Goal: Task Accomplishment & Management: Use online tool/utility

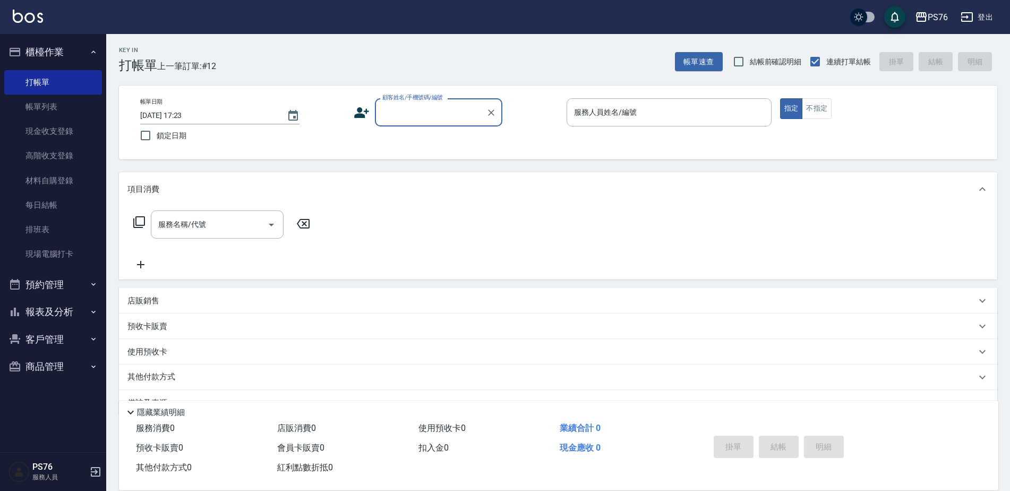
click at [439, 114] on input "顧客姓名/手機號碼/編號" at bounding box center [431, 112] width 102 height 19
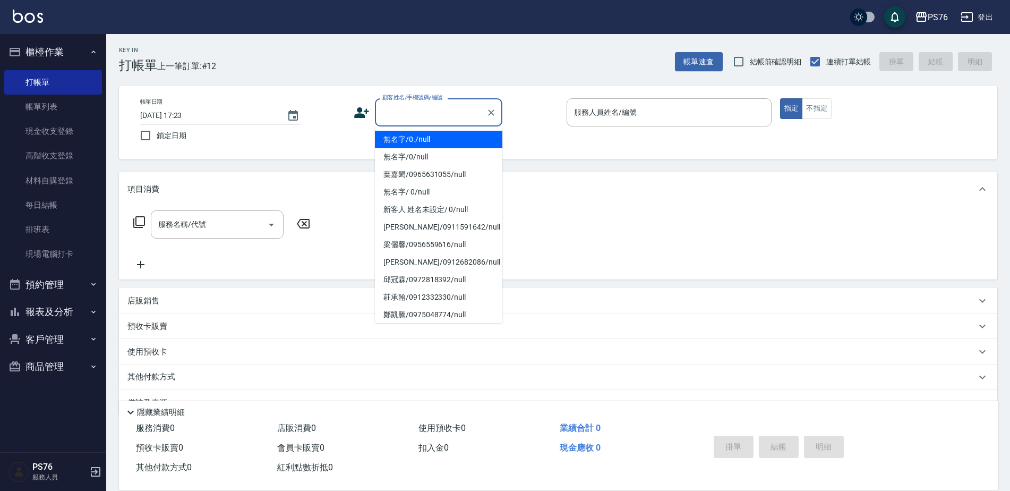
type input "無名字/0./null"
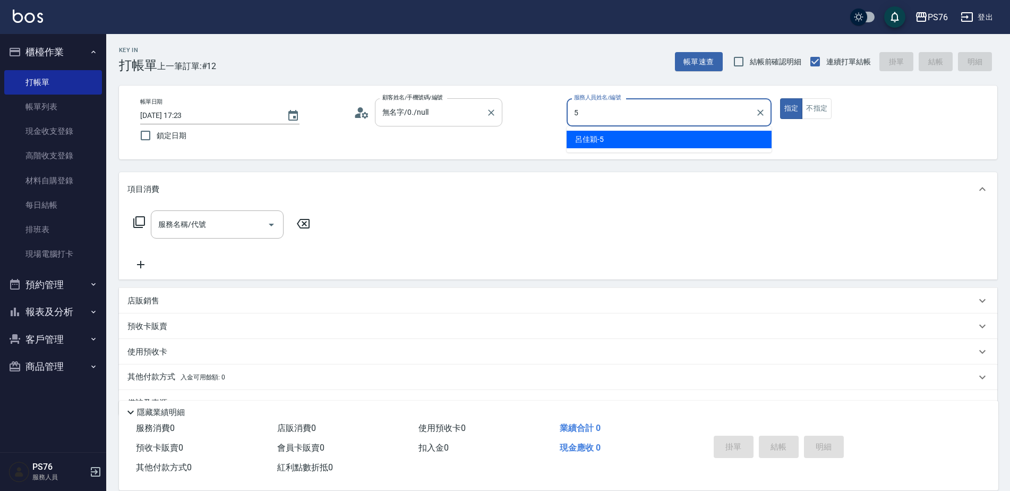
type input "呂佳穎-5"
type button "true"
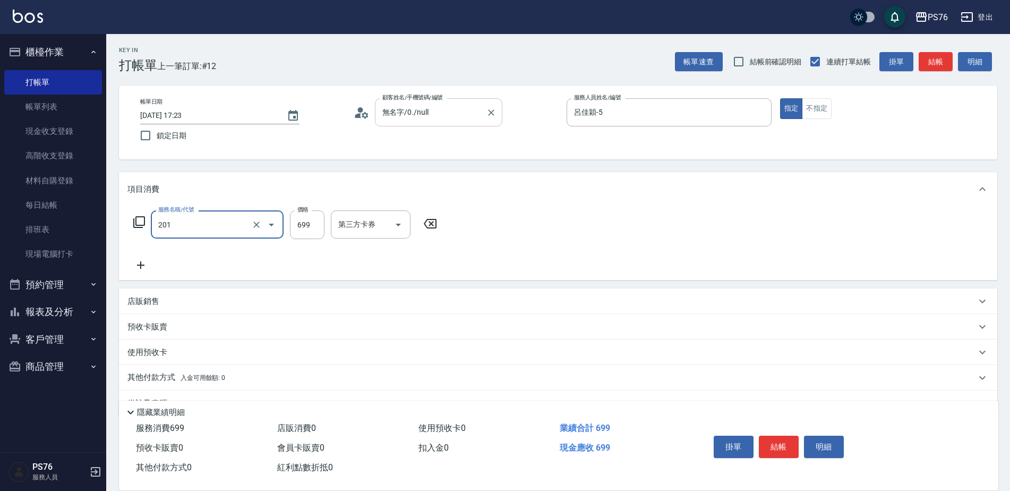
type input "基礎燙(201)"
type input "2000"
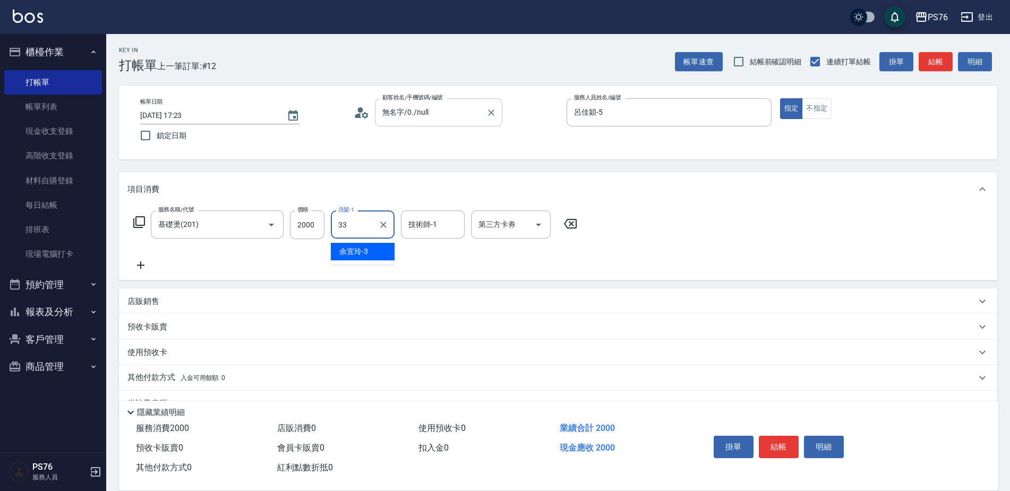
type input "李宇喬-33"
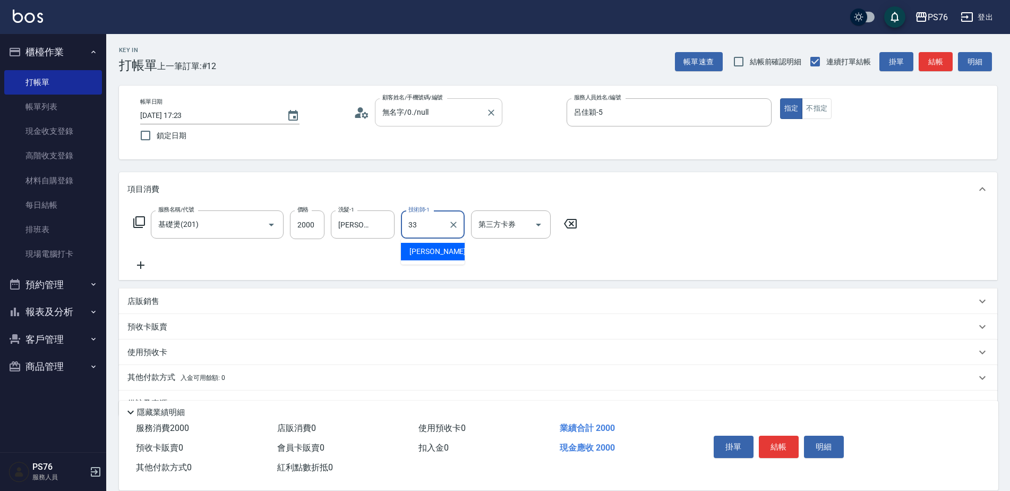
type input "李宇喬-33"
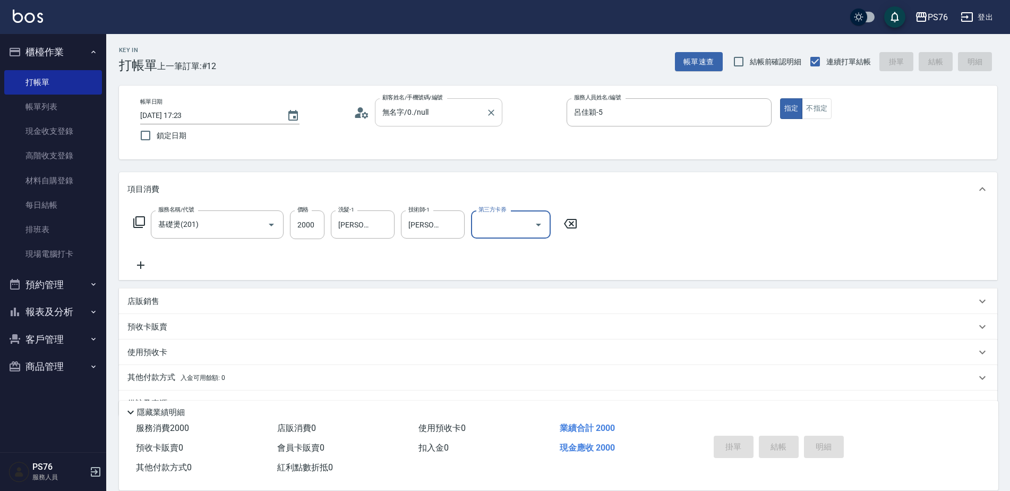
type input "2025/10/07 20:55"
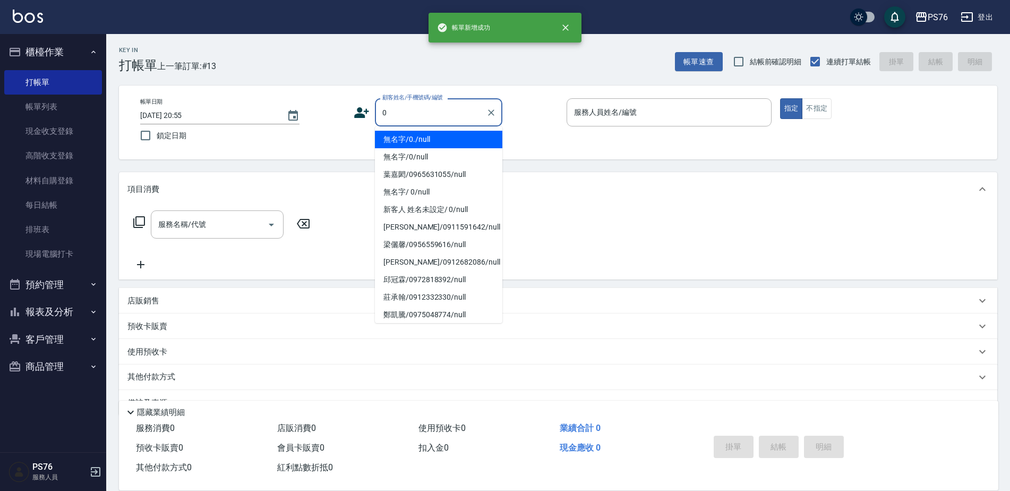
type input "無名字/0./null"
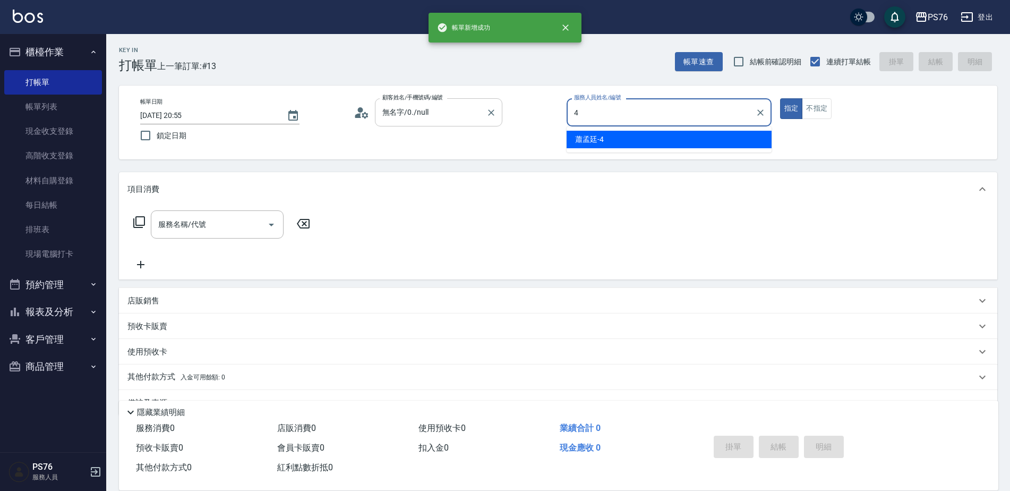
type input "蕭孟廷-4"
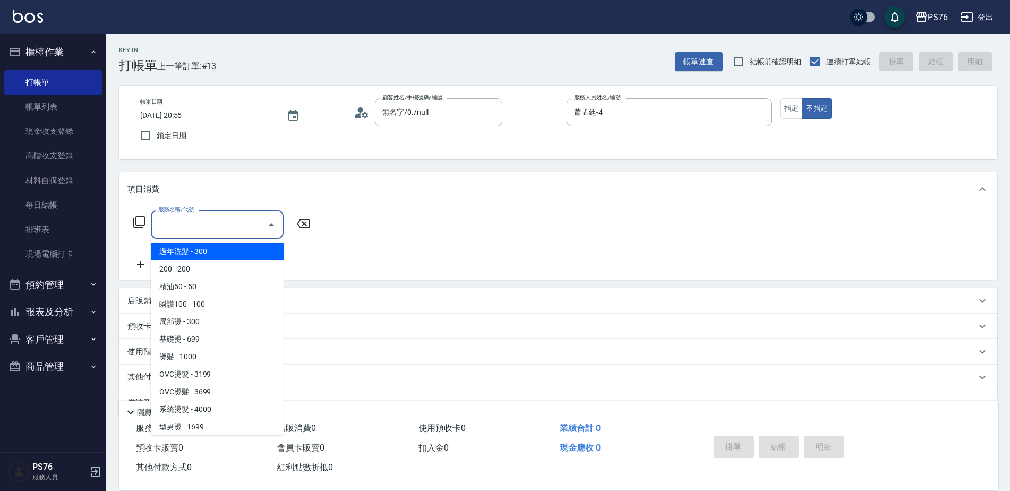
click at [199, 218] on input "服務名稱/代號" at bounding box center [209, 224] width 107 height 19
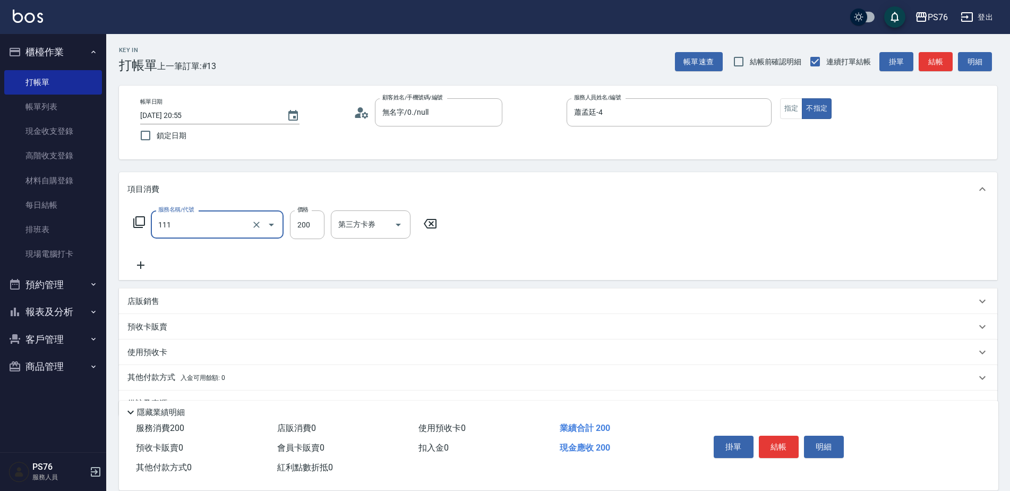
type input "200(111)"
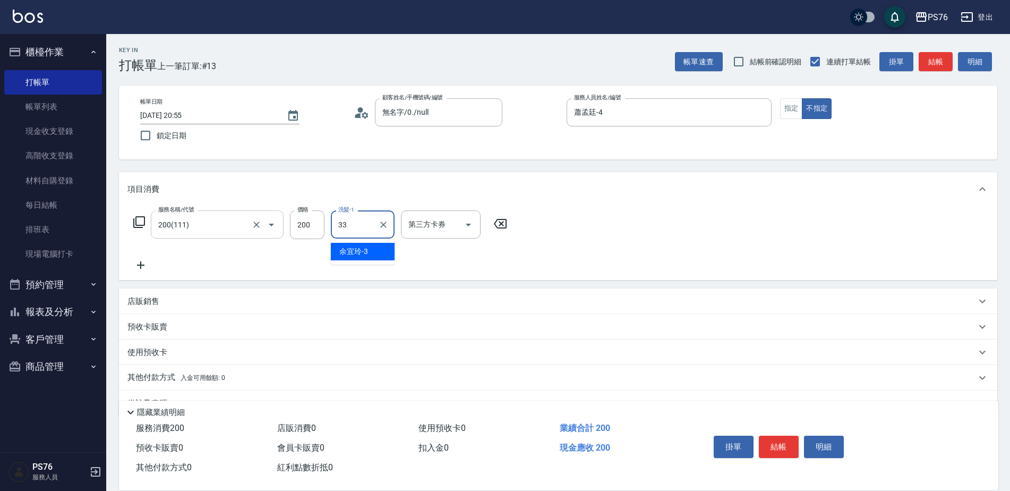
type input "李宇喬-33"
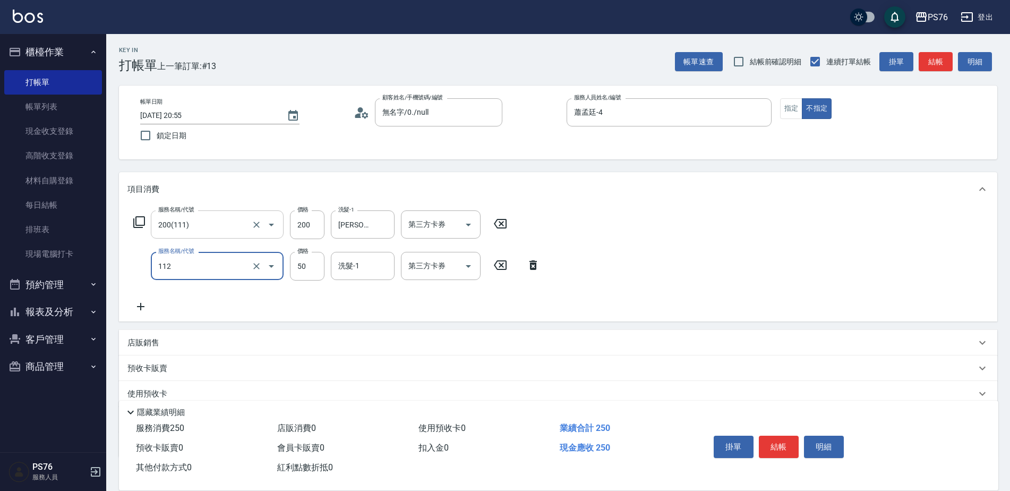
type input "精油50(112)"
type input "李宇喬-33"
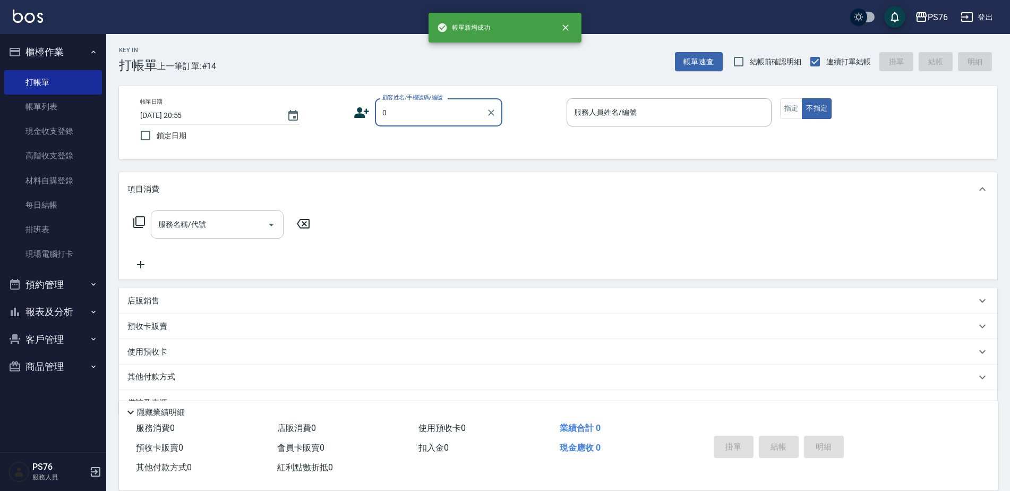
type input "無名字/0./null"
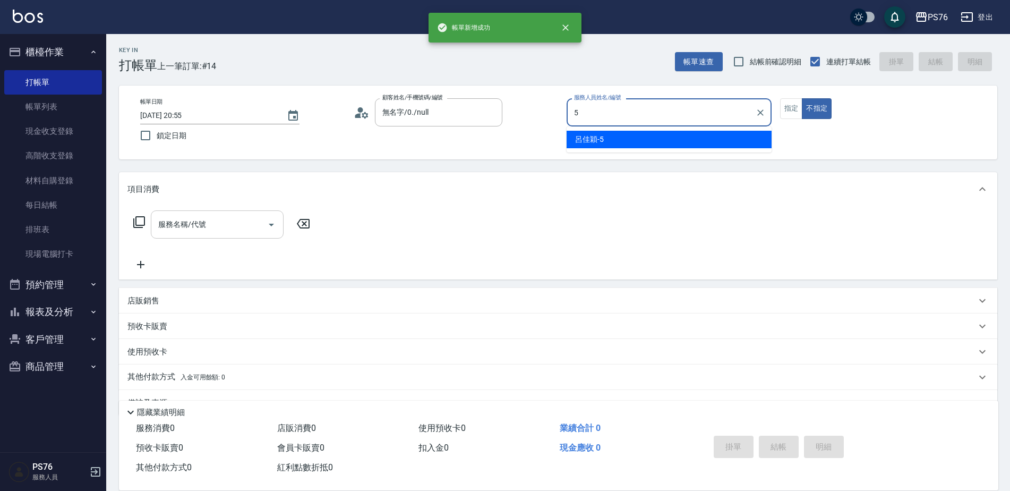
type input "呂佳穎-5"
type button "false"
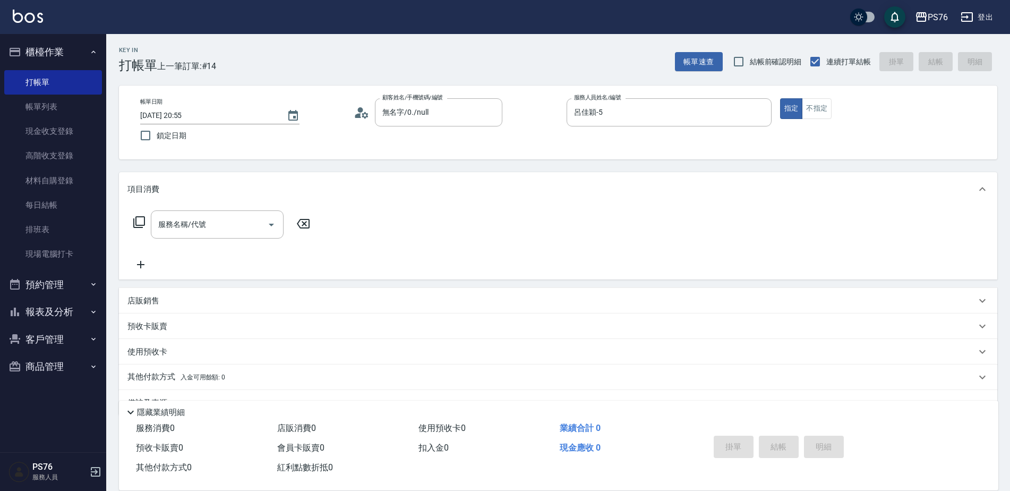
click at [191, 246] on div "服務名稱/代號 服務名稱/代號" at bounding box center [221, 240] width 189 height 61
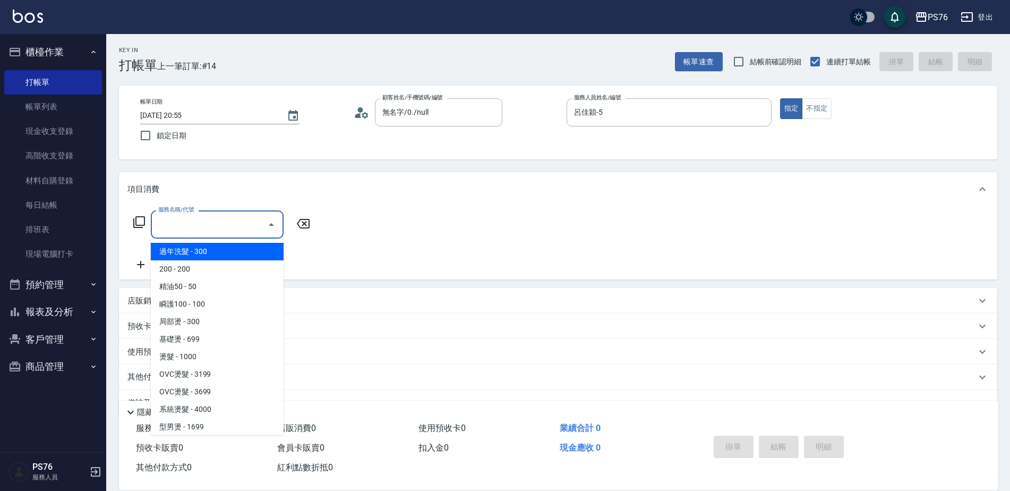
click at [197, 231] on input "服務名稱/代號" at bounding box center [209, 224] width 107 height 19
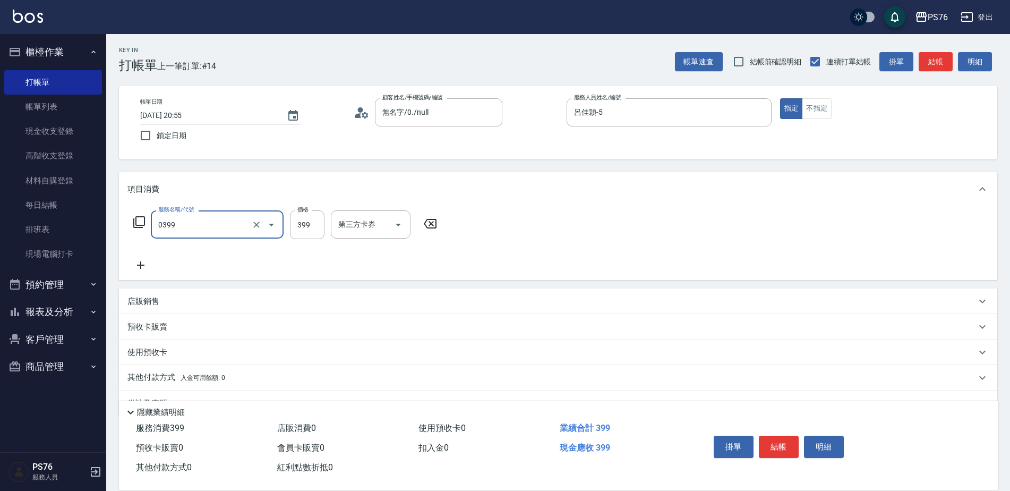
type input "海鹽399(0399)"
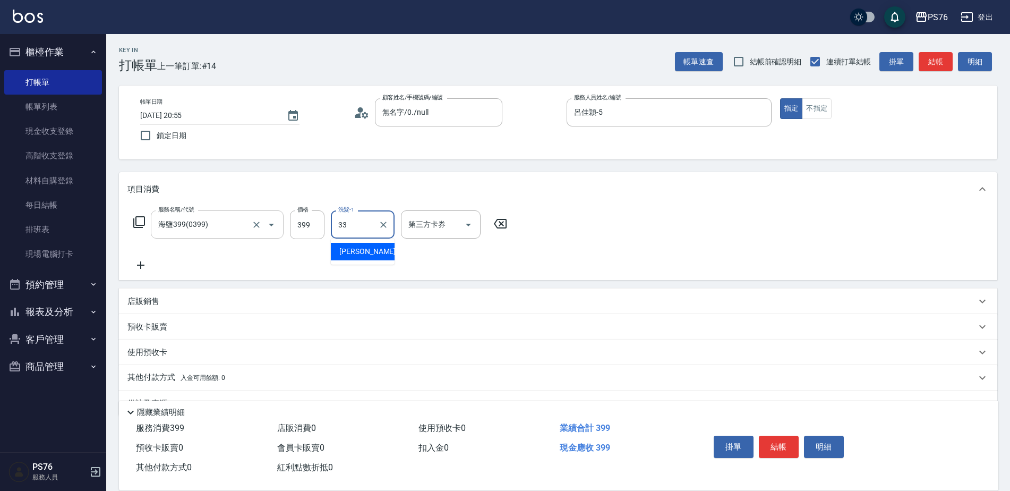
type input "李宇喬-33"
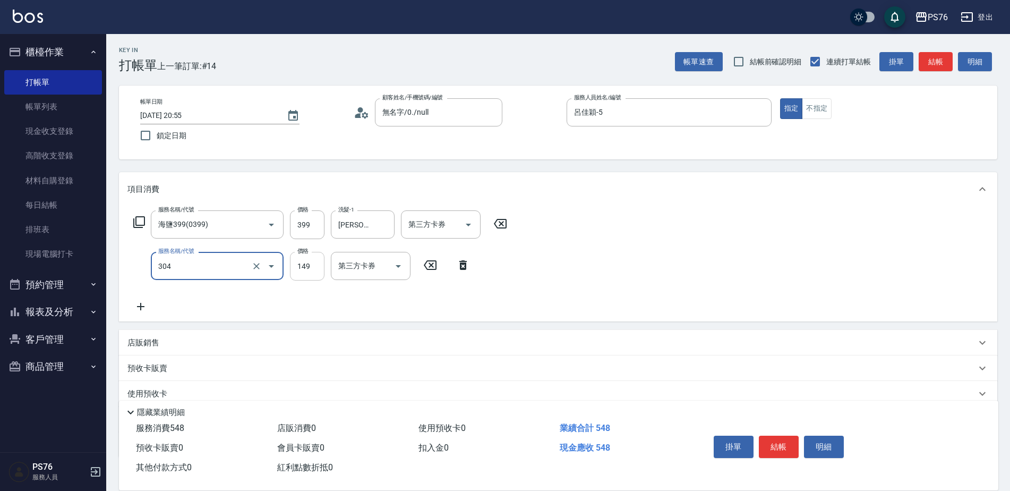
type input "剪髮(304)"
click at [306, 274] on input "149" at bounding box center [307, 266] width 35 height 29
type input "179"
click at [788, 444] on button "結帳" at bounding box center [779, 446] width 40 height 22
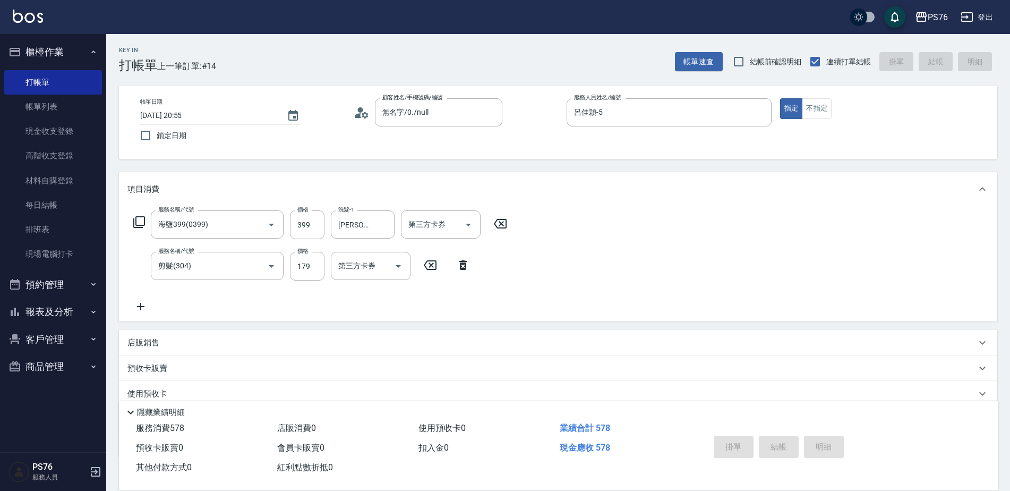
type input "2025/10/07 20:56"
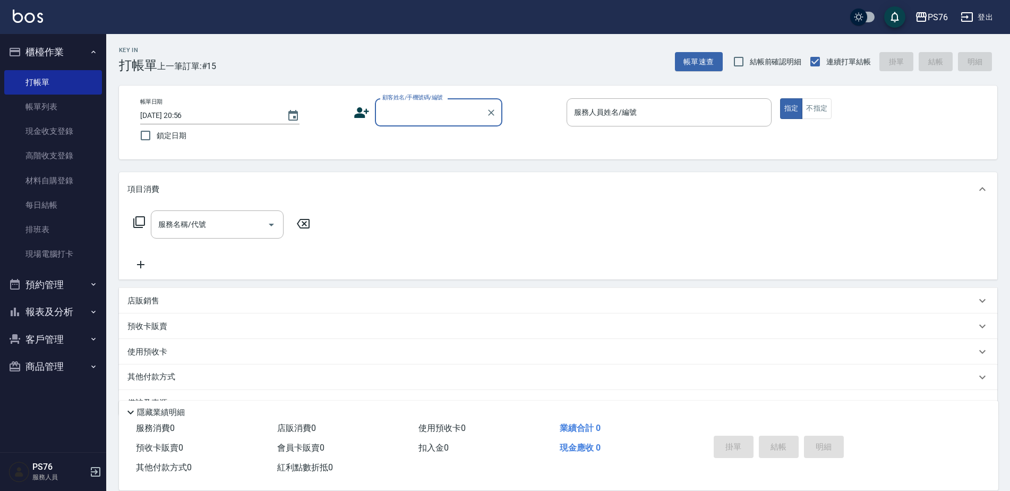
click at [452, 118] on input "顧客姓名/手機號碼/編號" at bounding box center [431, 112] width 102 height 19
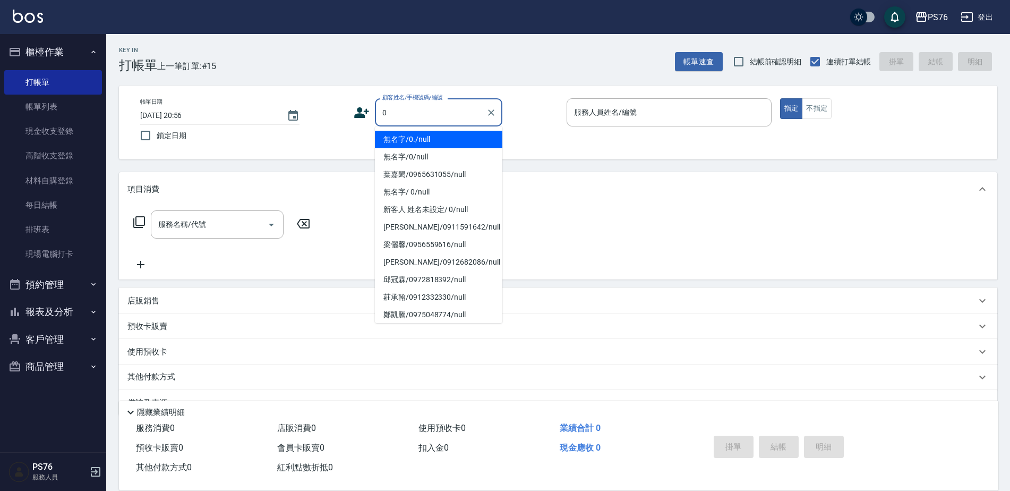
type input "無名字/0./null"
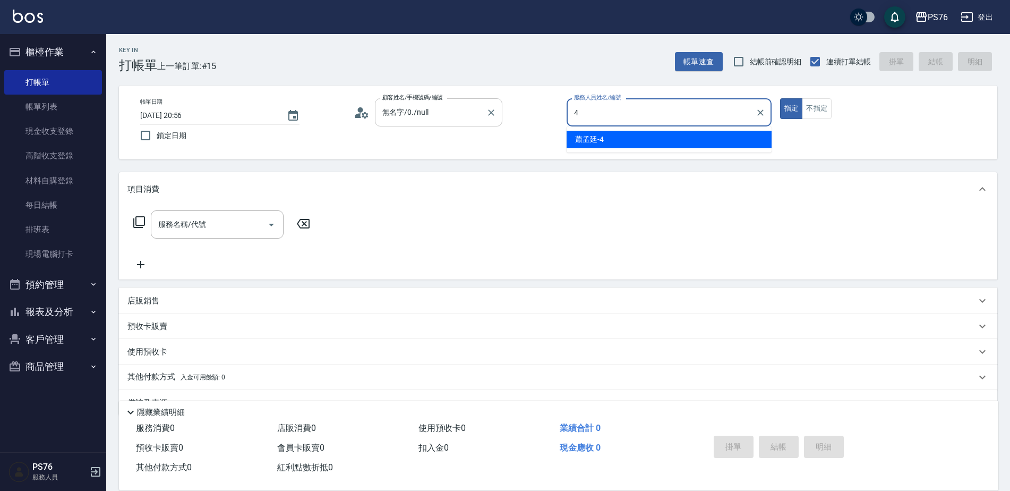
type input "蕭孟廷-4"
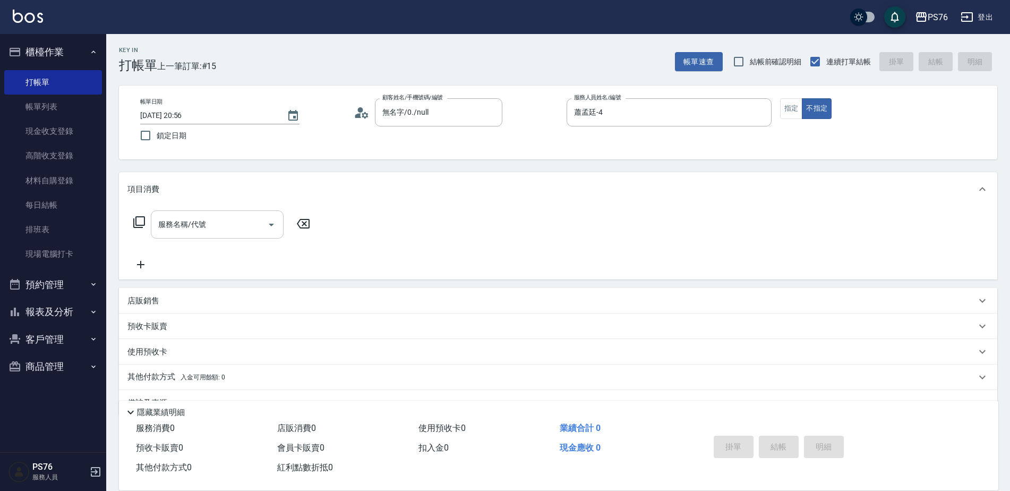
click at [242, 218] on input "服務名稱/代號" at bounding box center [209, 224] width 107 height 19
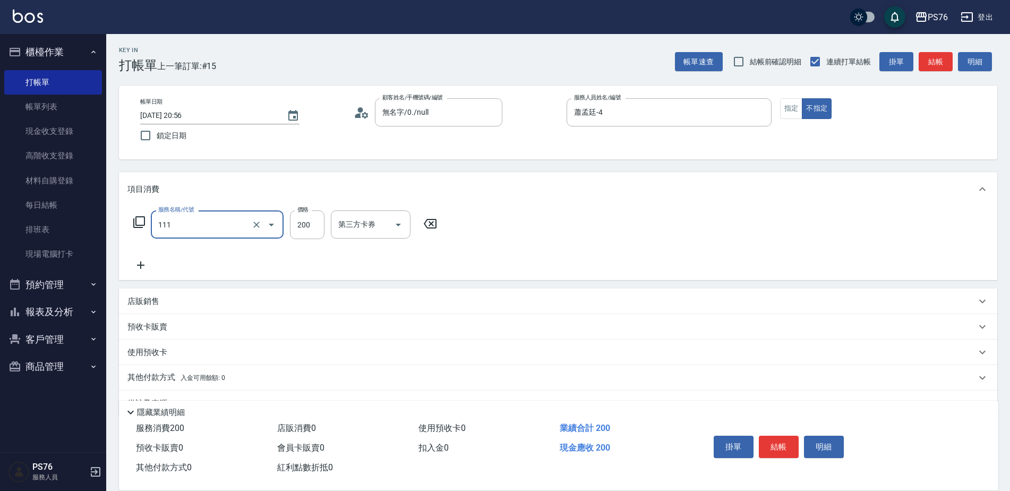
type input "200(111)"
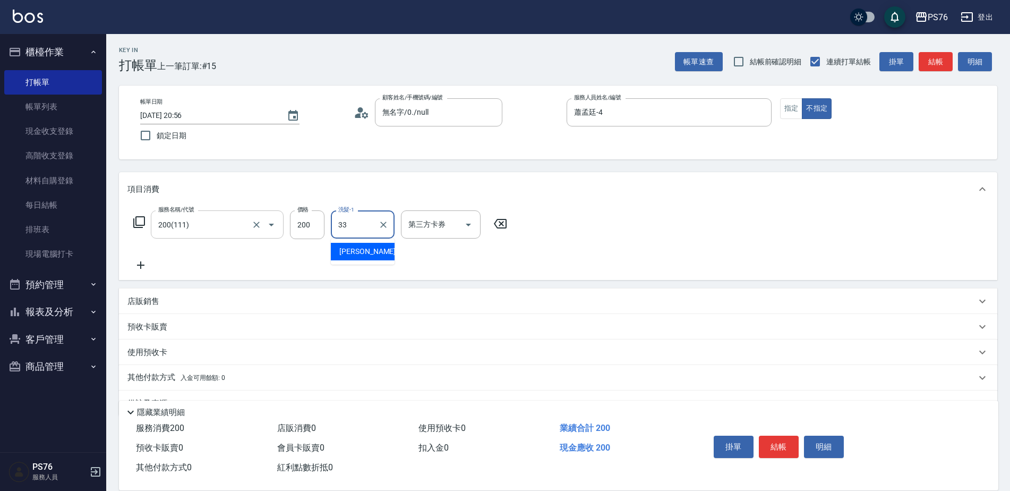
type input "李宇喬-33"
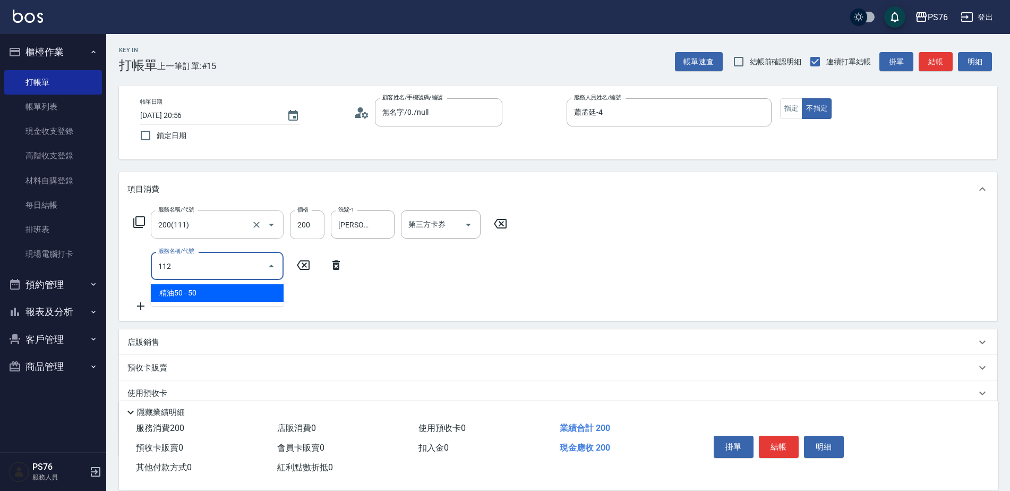
type input "精油50(112)"
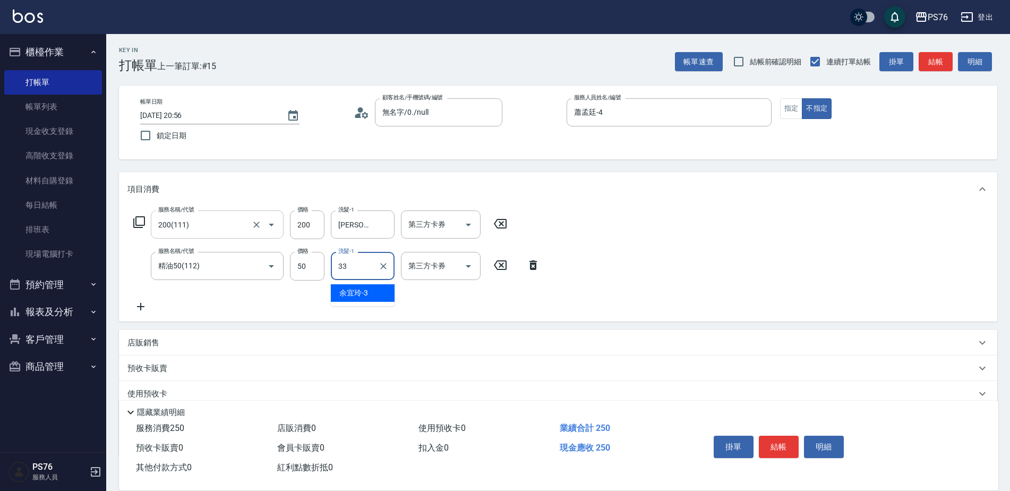
type input "李宇喬-33"
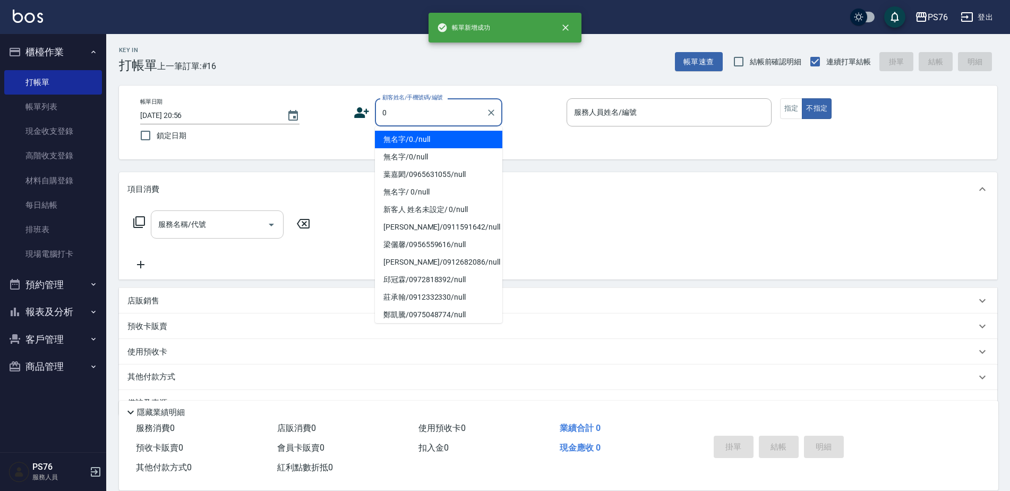
type input "無名字/0./null"
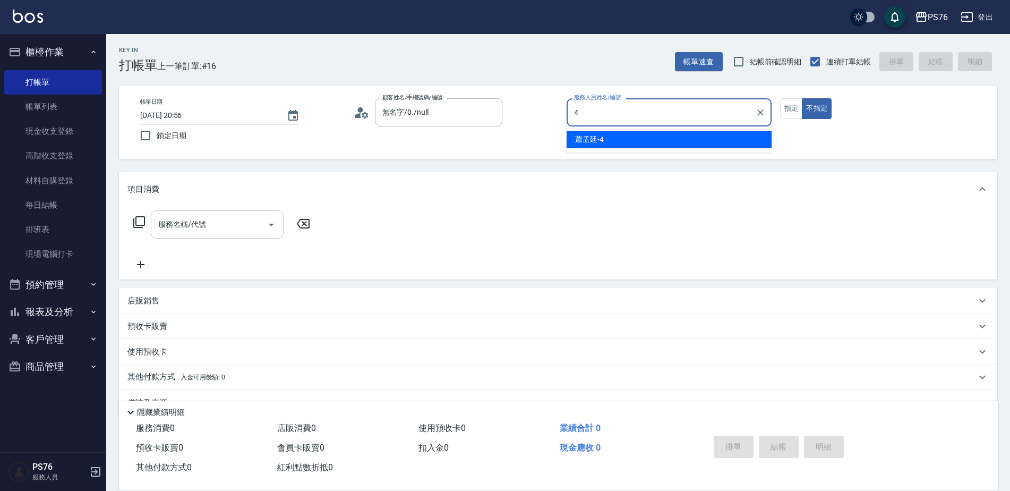
type input "蕭孟廷-4"
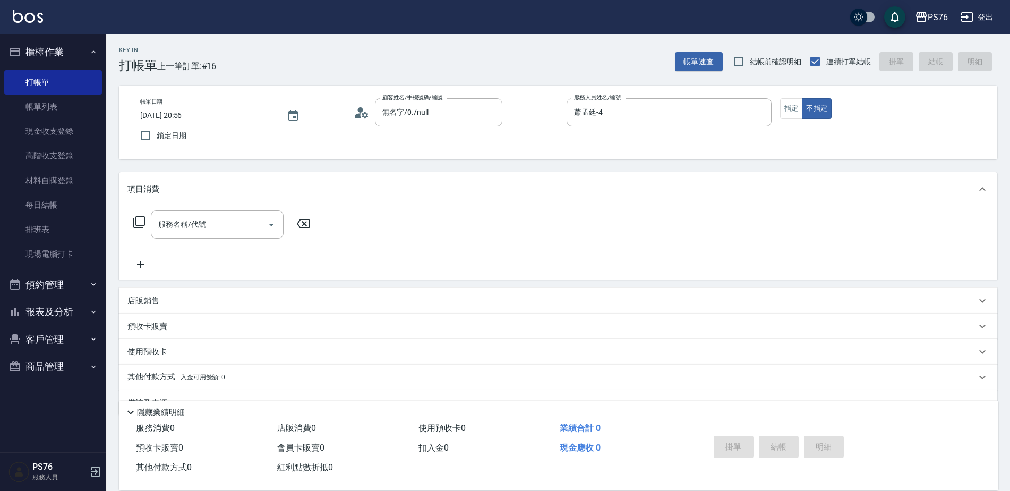
click at [206, 196] on div "項目消費" at bounding box center [558, 189] width 878 height 34
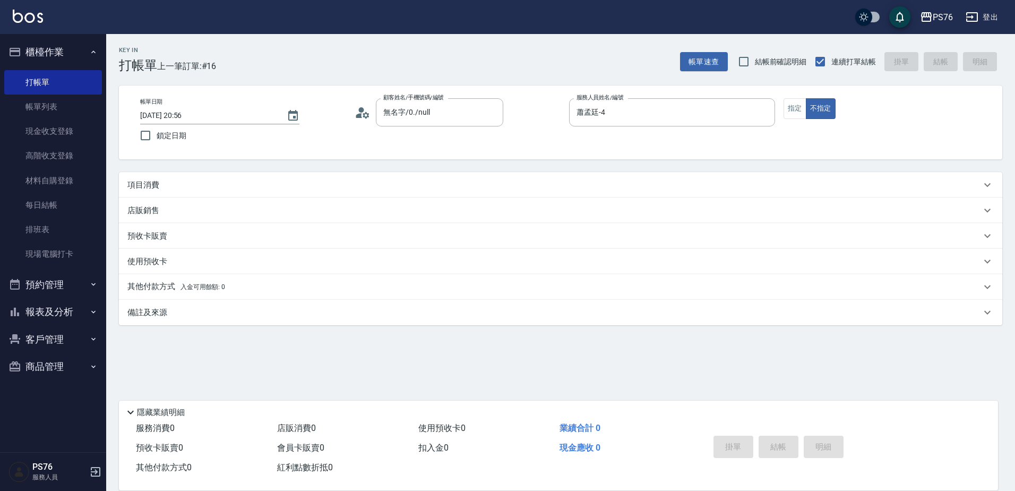
click at [212, 182] on div "項目消費" at bounding box center [554, 184] width 854 height 11
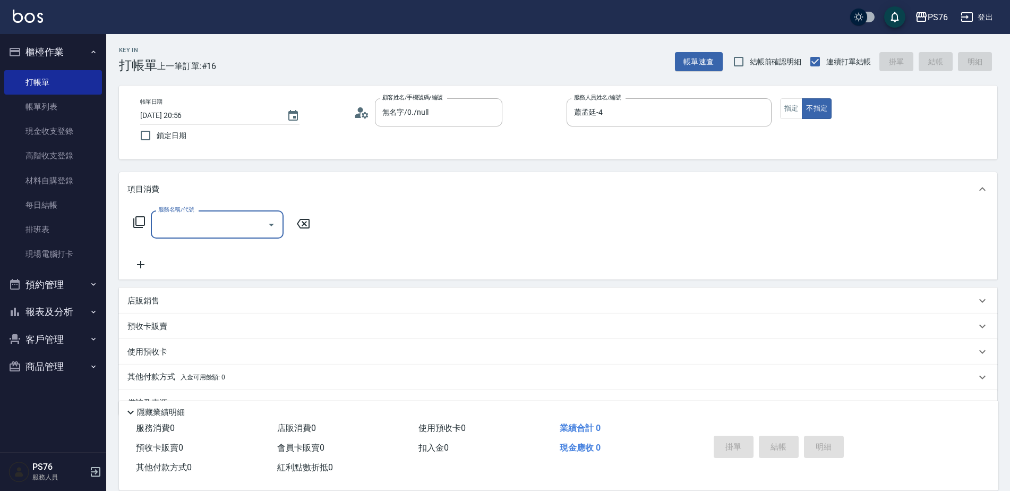
click at [202, 228] on input "服務名稱/代號" at bounding box center [209, 224] width 107 height 19
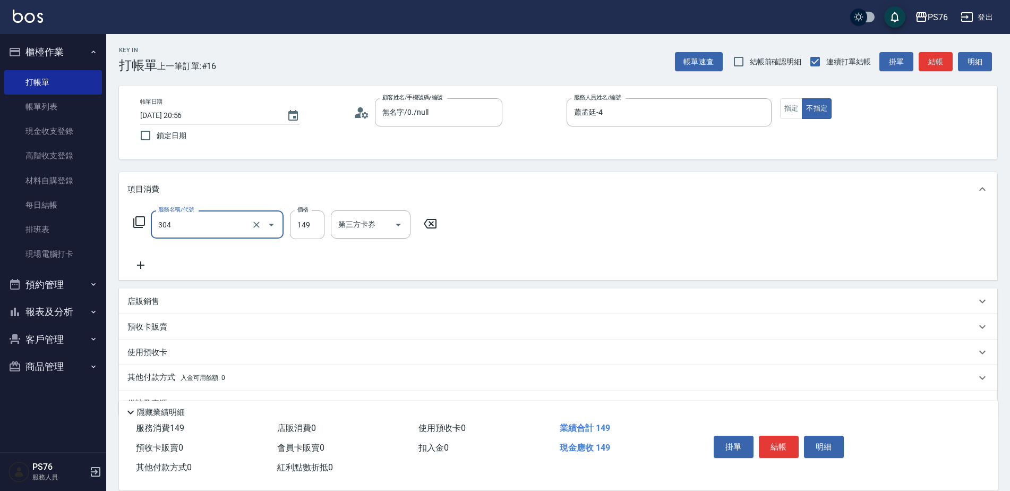
type input "剪髮(304)"
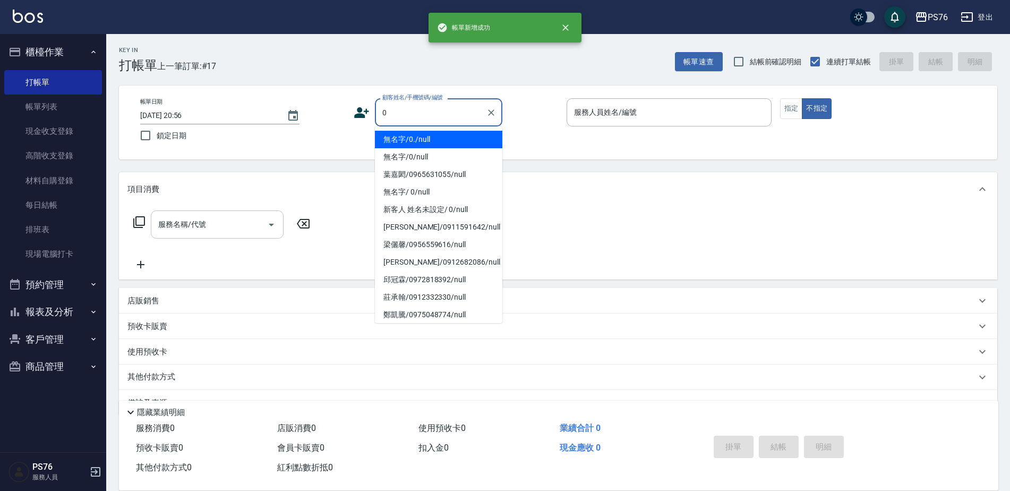
type input "無名字/0./null"
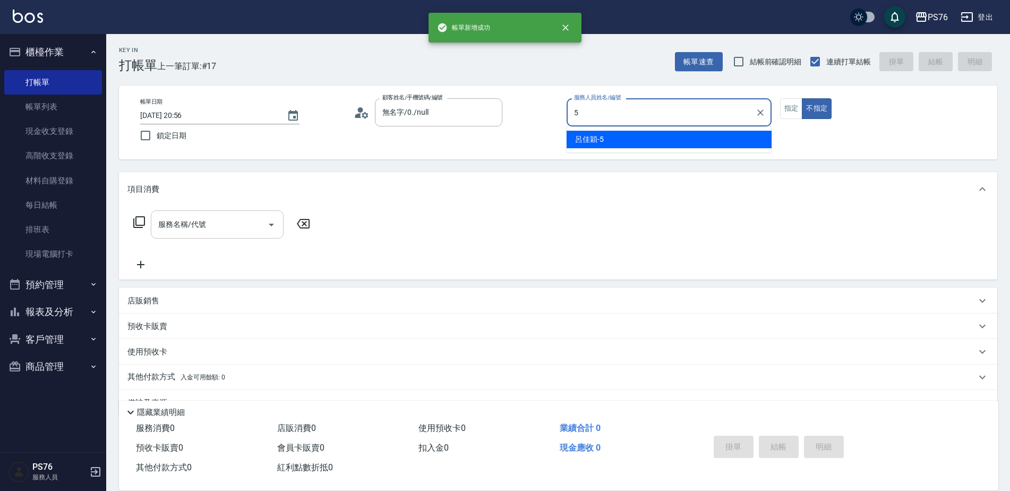
type input "呂佳穎-5"
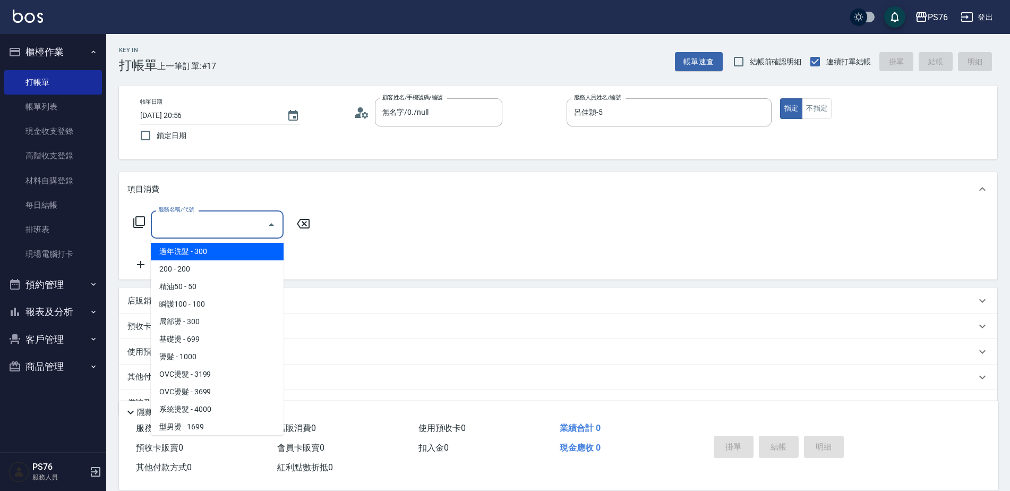
click at [251, 216] on input "服務名稱/代號" at bounding box center [209, 224] width 107 height 19
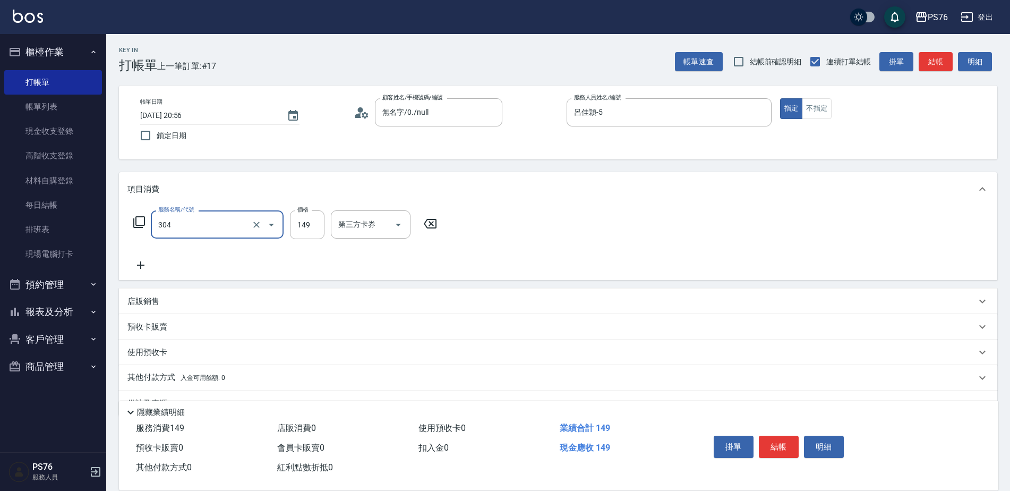
type input "剪髮(304)"
type input "179"
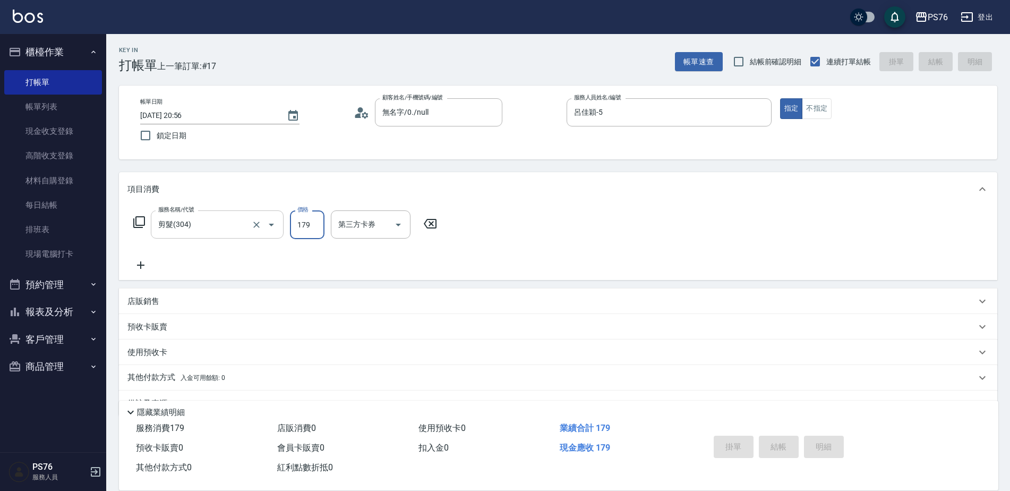
type input "2025/10/07 20:57"
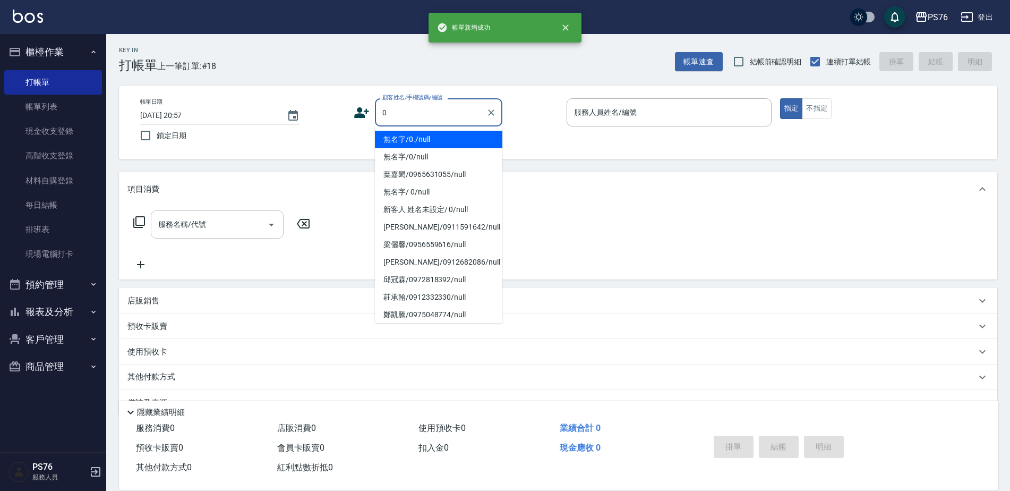
type input "無名字/0./null"
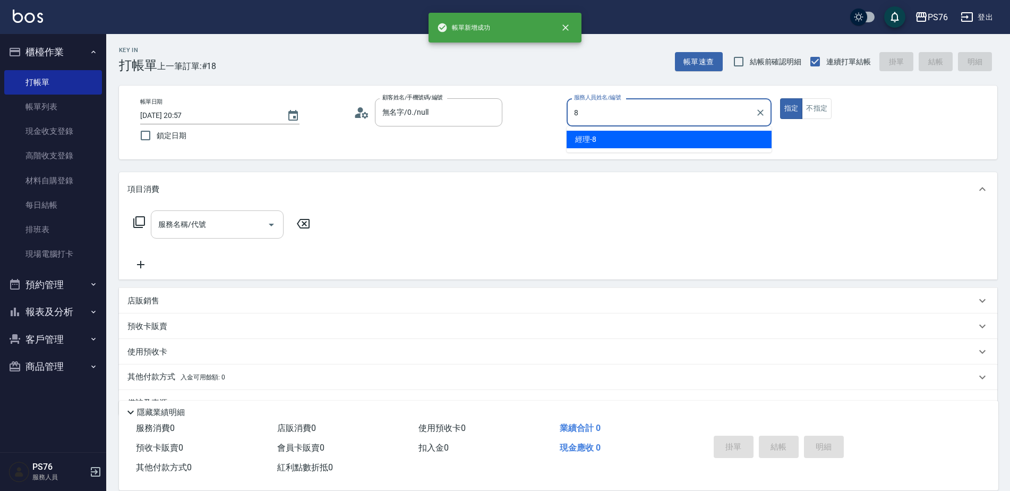
type input "經理-8"
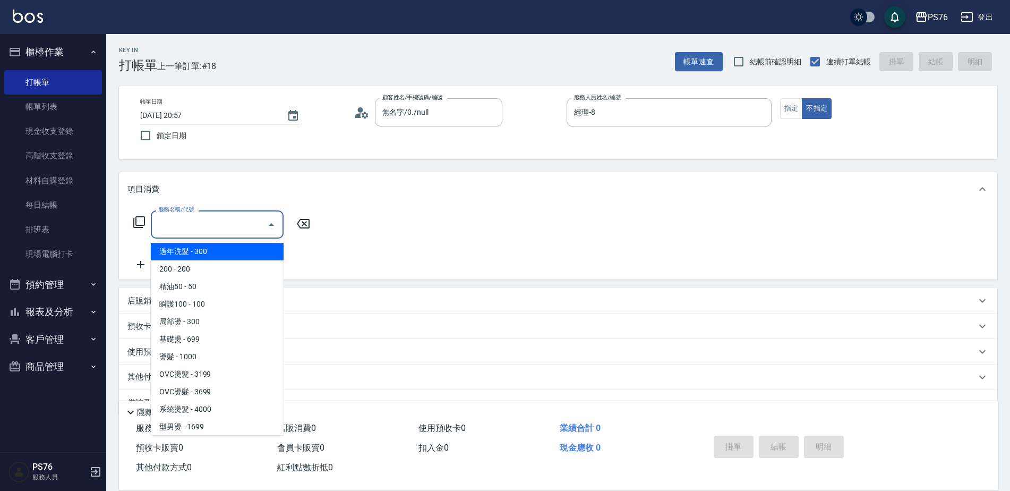
click at [251, 216] on input "服務名稱/代號" at bounding box center [209, 224] width 107 height 19
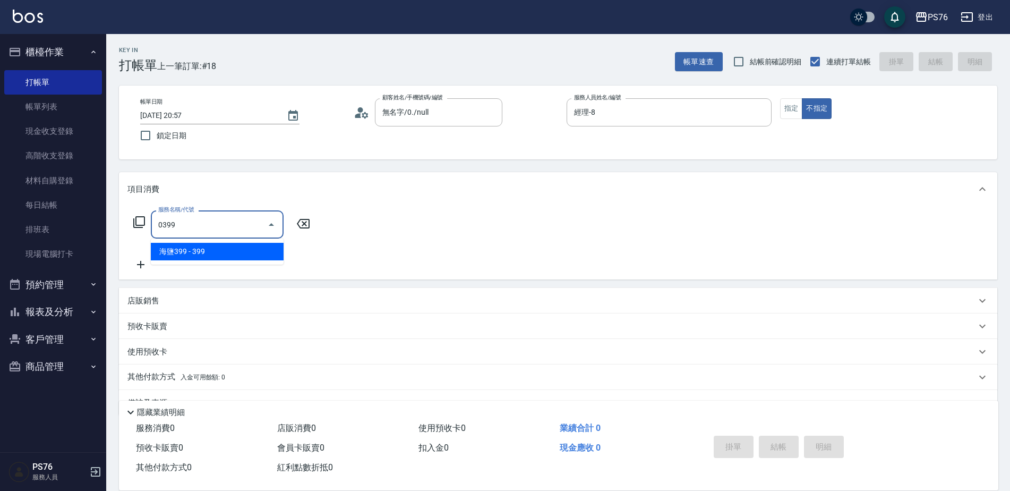
type input "海鹽399(0399)"
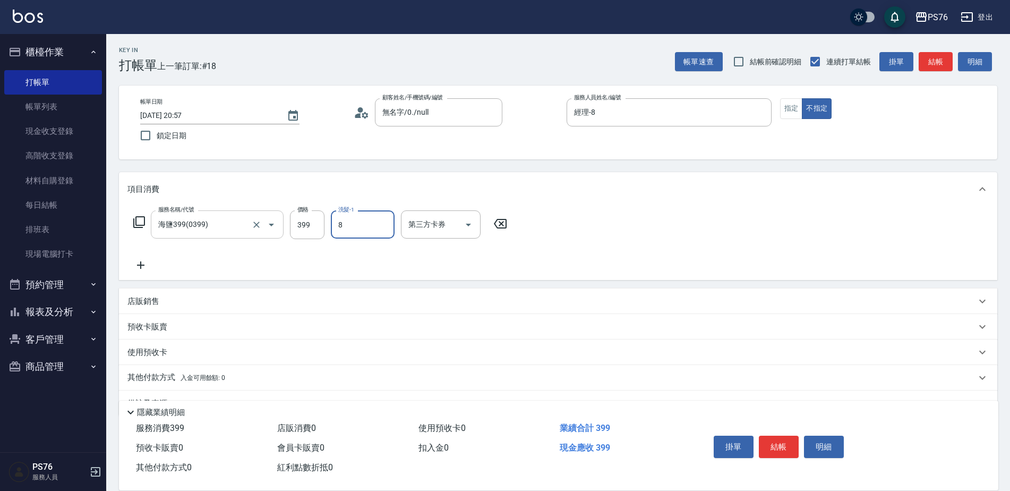
type input "經理-8"
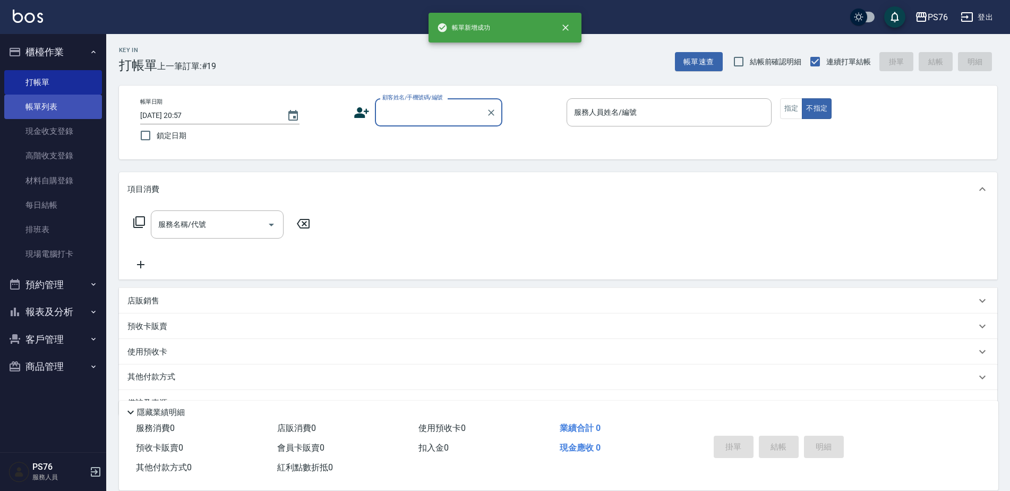
drag, startPoint x: 66, startPoint y: 98, endPoint x: 47, endPoint y: 96, distance: 19.2
click at [66, 98] on link "帳單列表" at bounding box center [53, 106] width 98 height 24
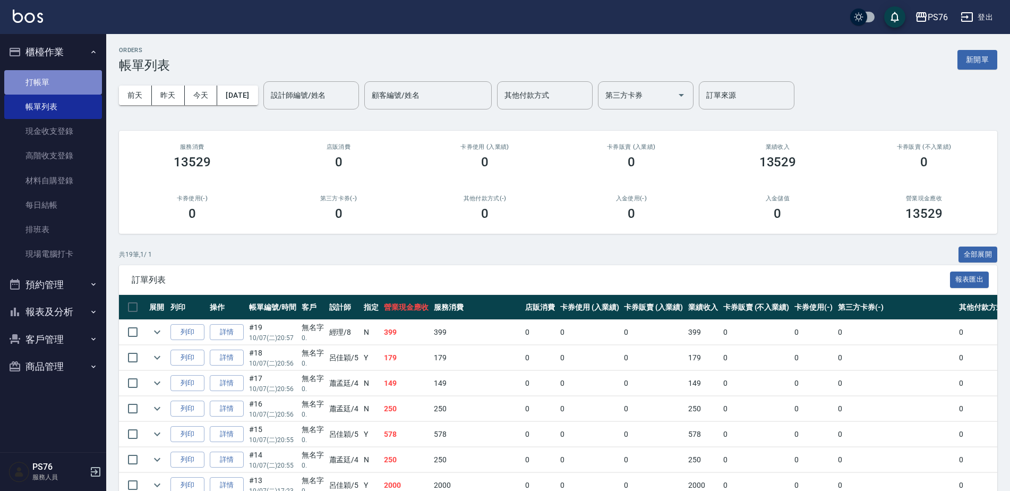
click at [72, 80] on link "打帳單" at bounding box center [53, 82] width 98 height 24
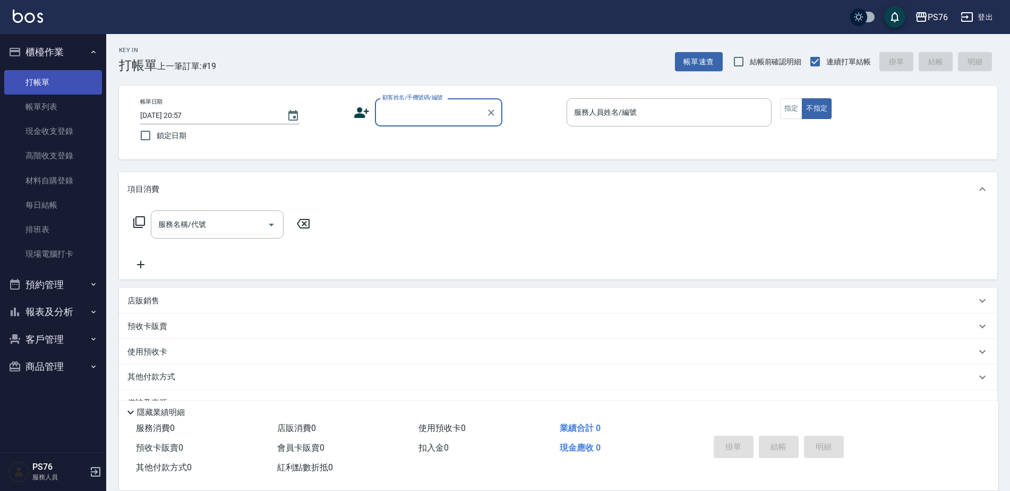
click at [66, 111] on link "帳單列表" at bounding box center [53, 106] width 98 height 24
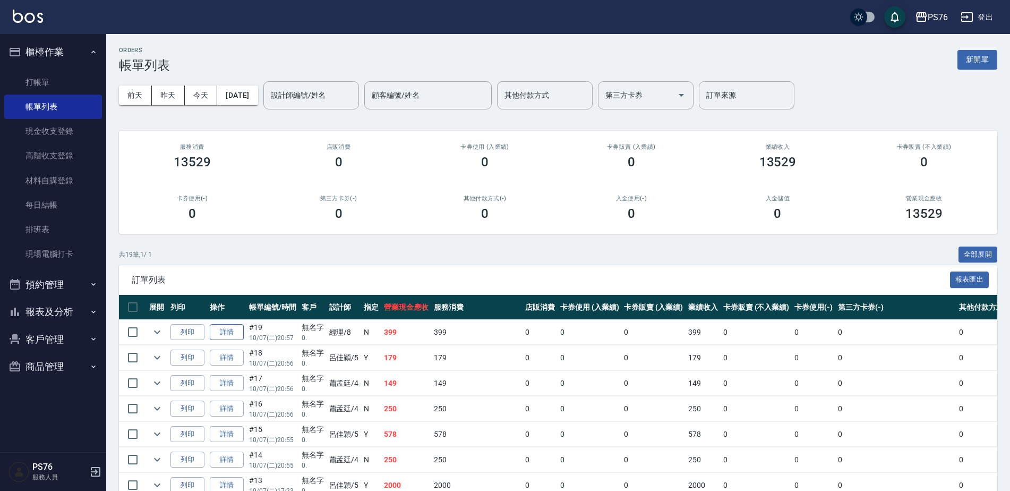
click at [233, 334] on link "詳情" at bounding box center [227, 332] width 34 height 16
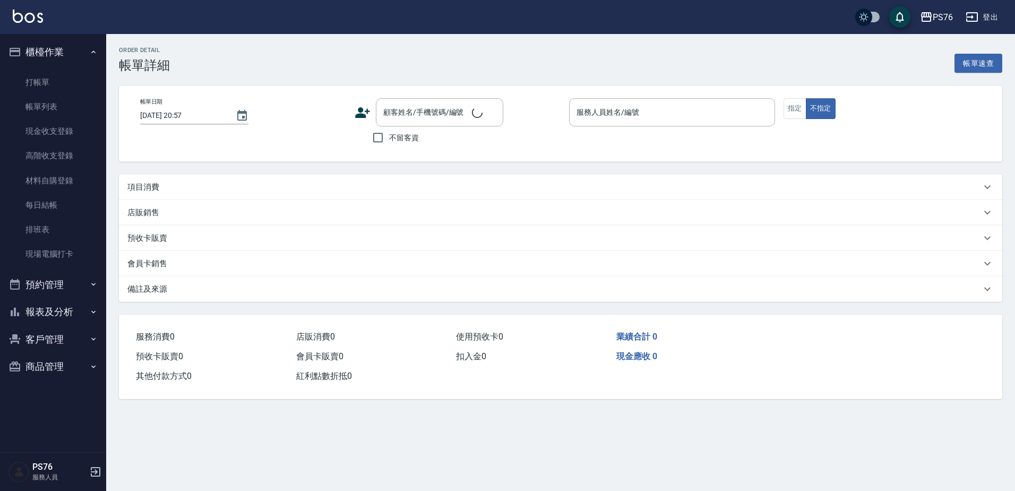
type input "經理-8"
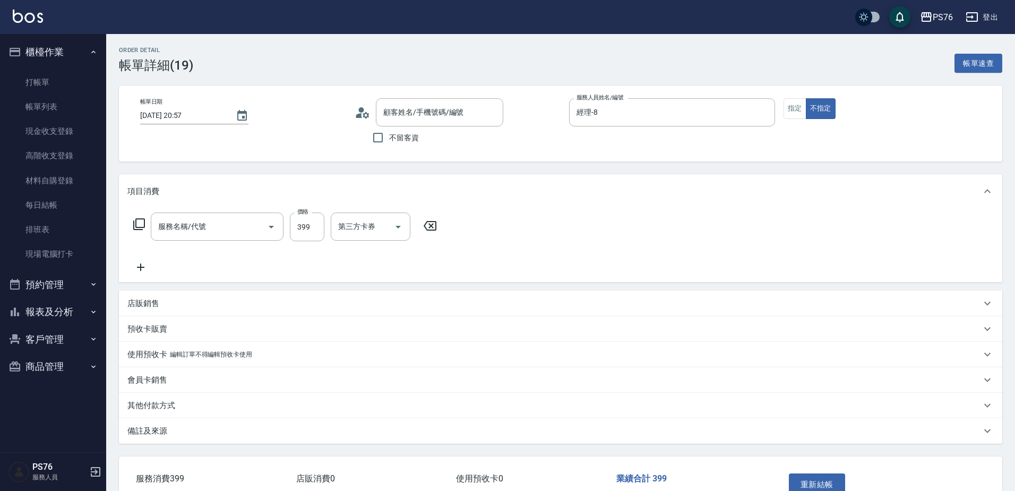
type input "無名字/0./null"
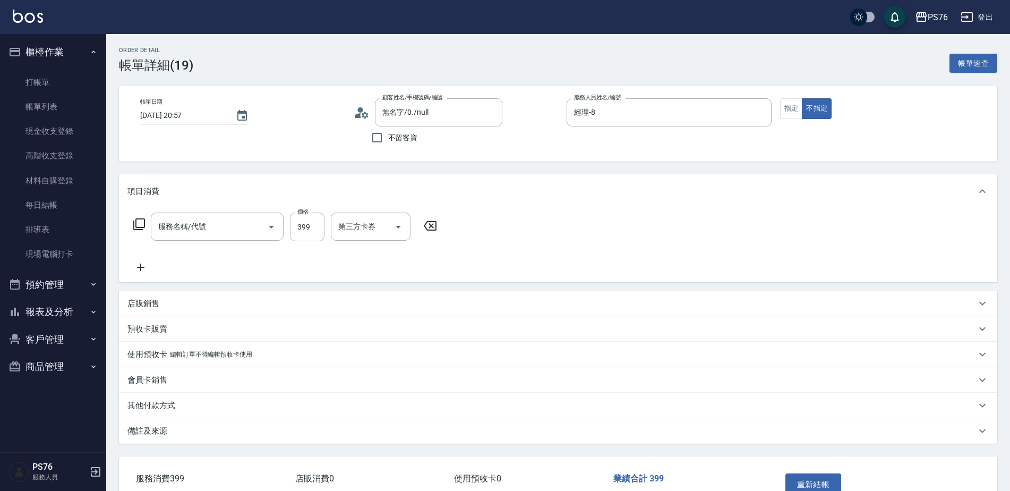
type input "海鹽399(0399)"
click at [306, 228] on input "399" at bounding box center [307, 226] width 35 height 29
click at [258, 230] on icon "Clear" at bounding box center [256, 226] width 11 height 11
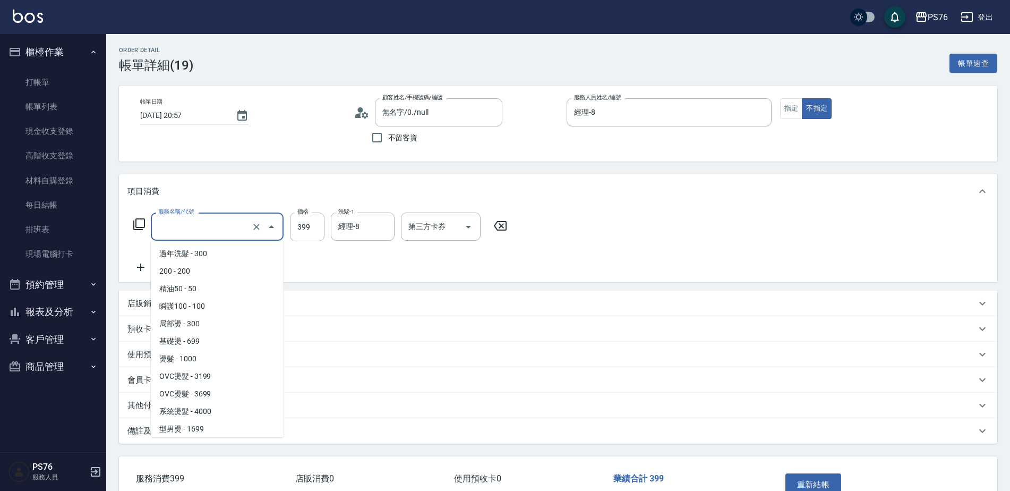
click at [244, 227] on input "服務名稱/代號" at bounding box center [202, 226] width 93 height 19
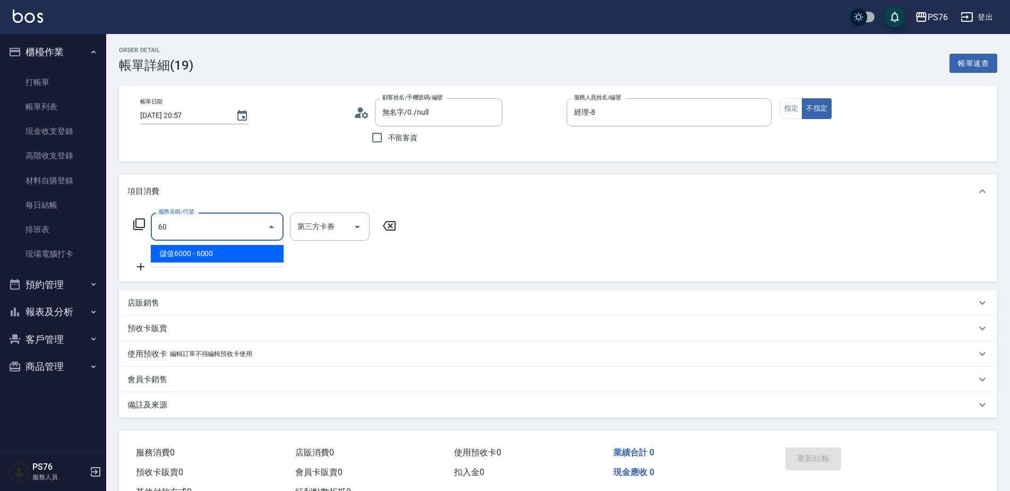
type input "6"
type input "1"
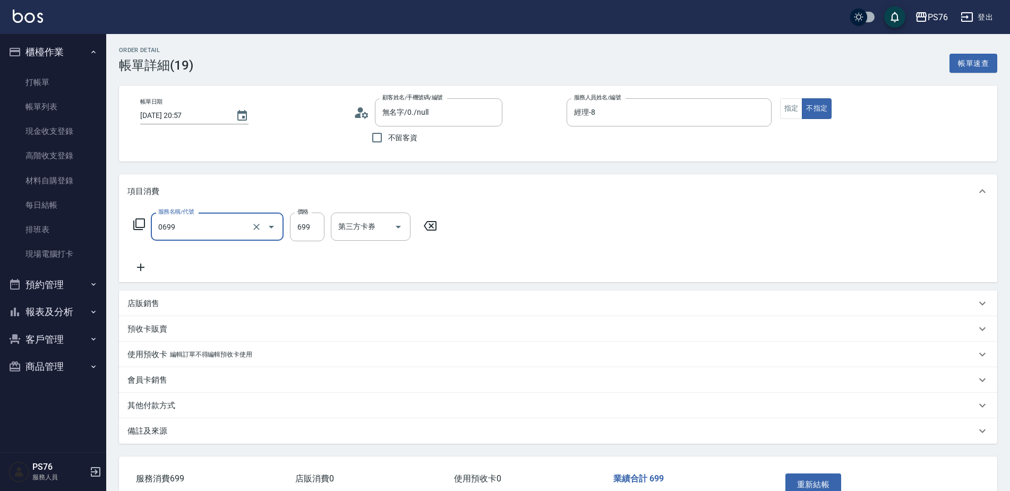
type input "精油SPA(0699)"
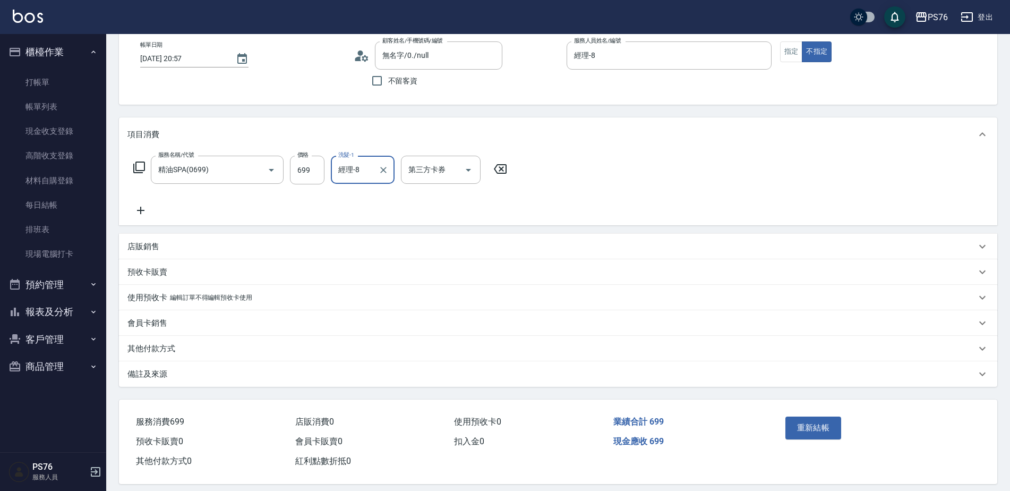
scroll to position [67, 0]
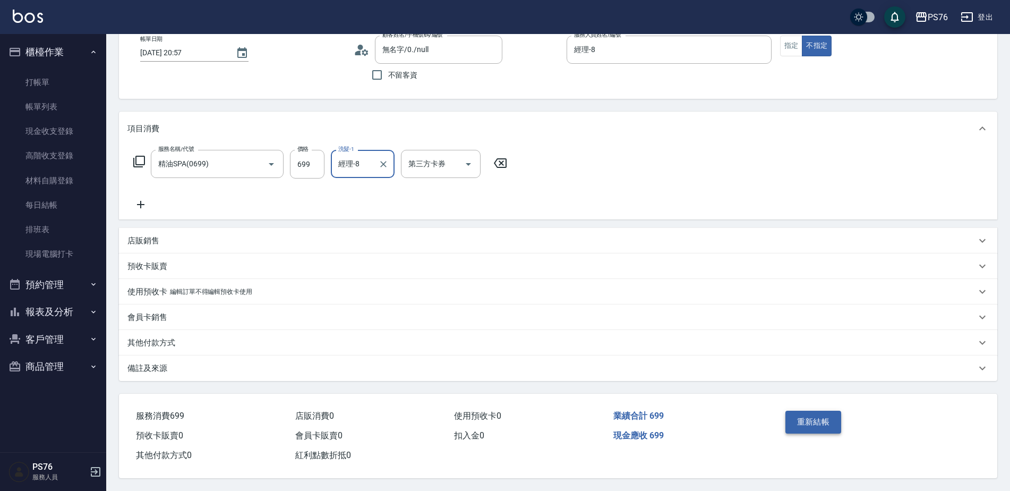
click at [808, 419] on button "重新結帳" at bounding box center [813, 421] width 56 height 22
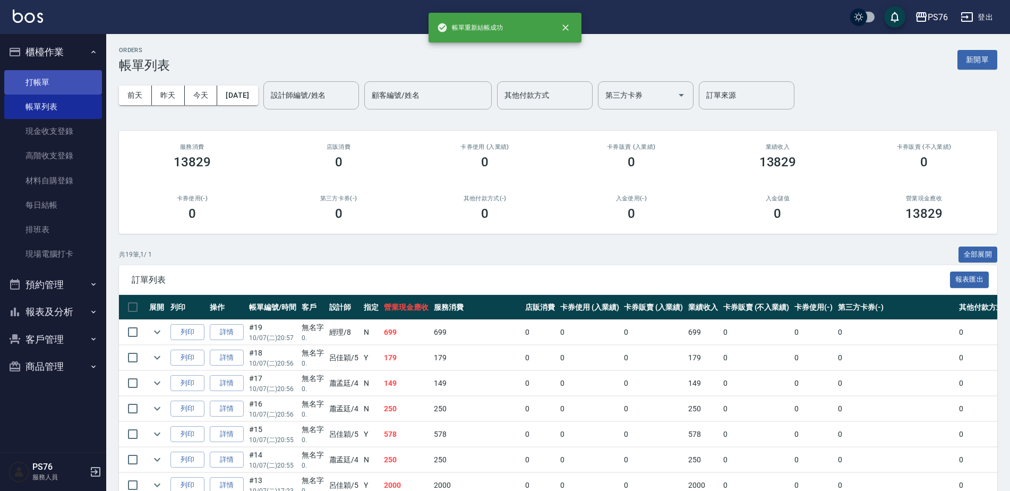
click at [37, 81] on link "打帳單" at bounding box center [53, 82] width 98 height 24
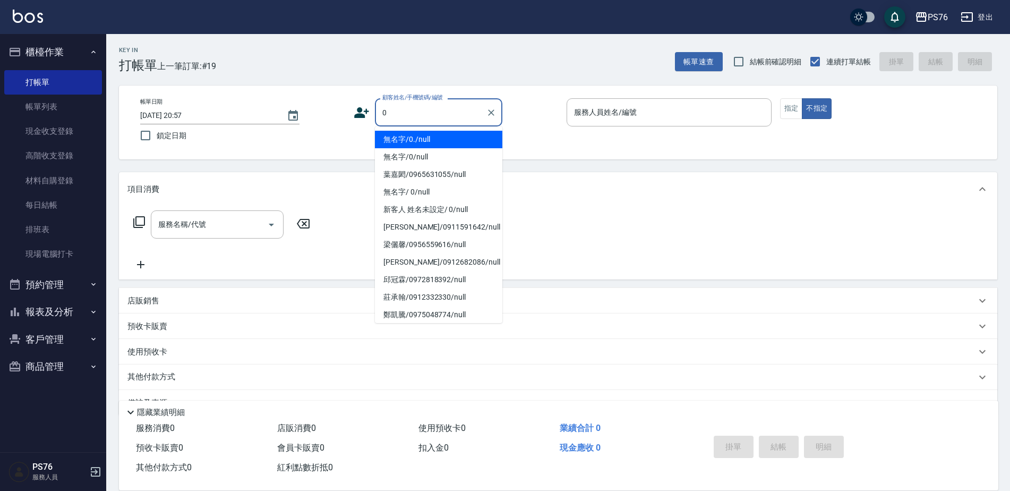
type input "無名字/0./null"
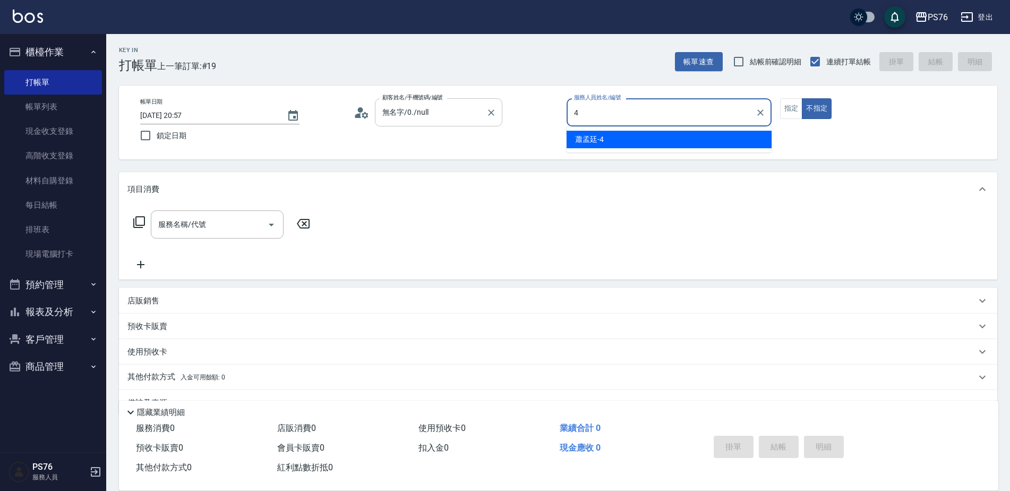
type input "蕭孟廷-4"
type button "false"
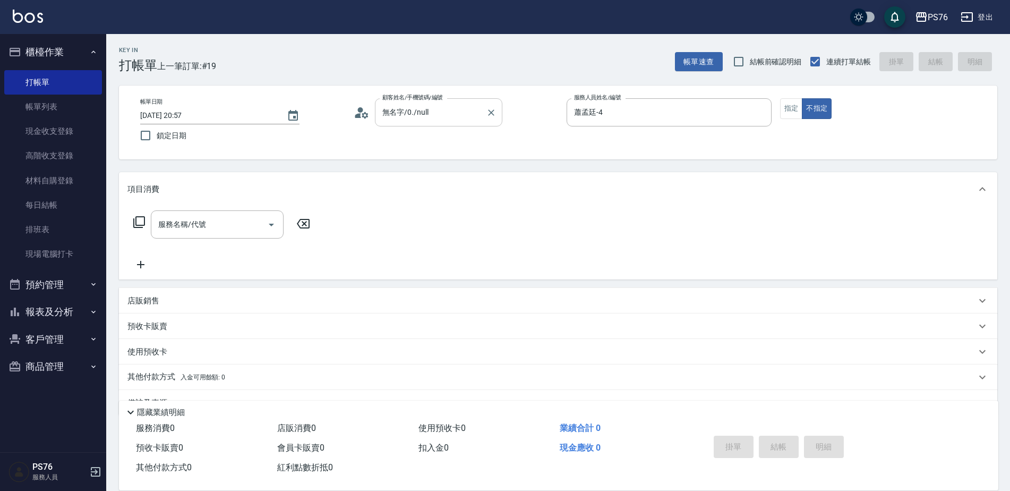
type input "無名字/0/null"
click at [229, 225] on input "服務名稱/代號" at bounding box center [209, 224] width 107 height 19
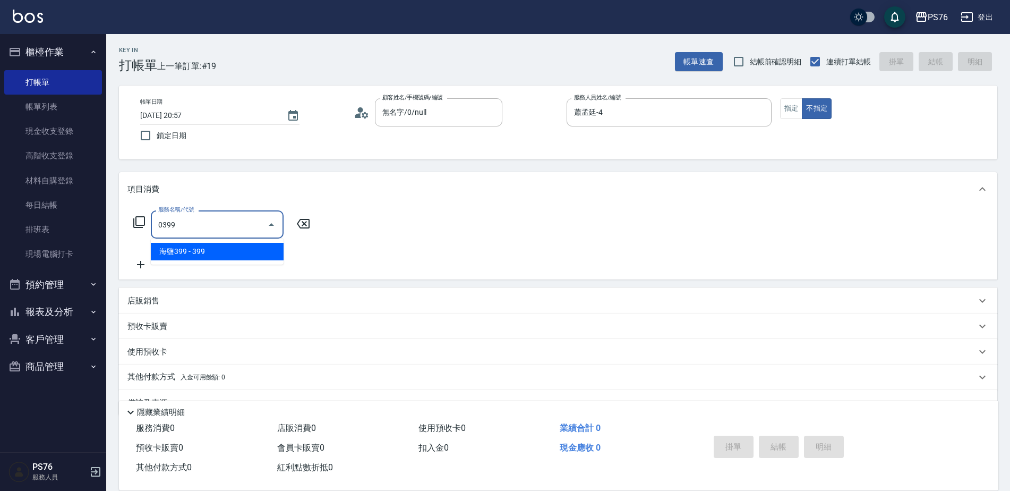
type input "海鹽399(0399)"
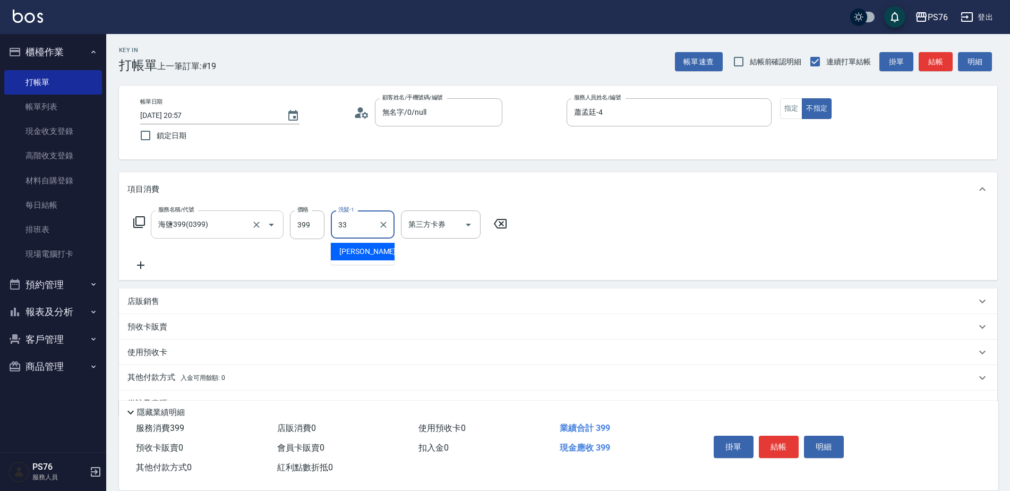
type input "李宇喬-33"
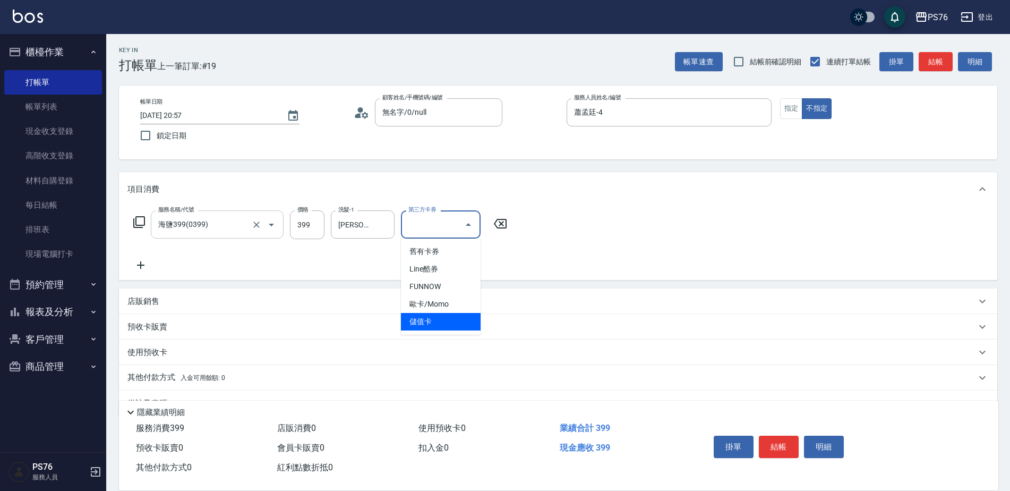
type input "儲值卡"
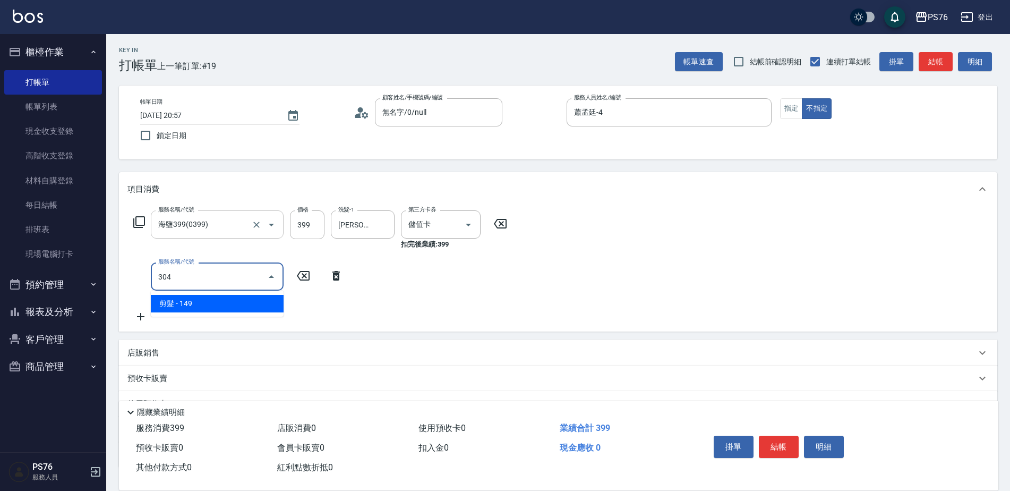
type input "剪髮(304)"
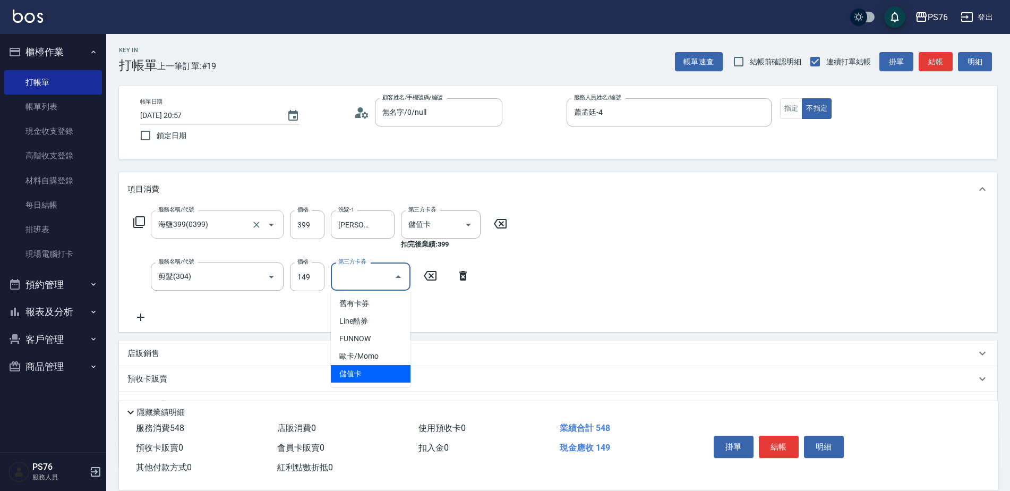
type input "儲值卡"
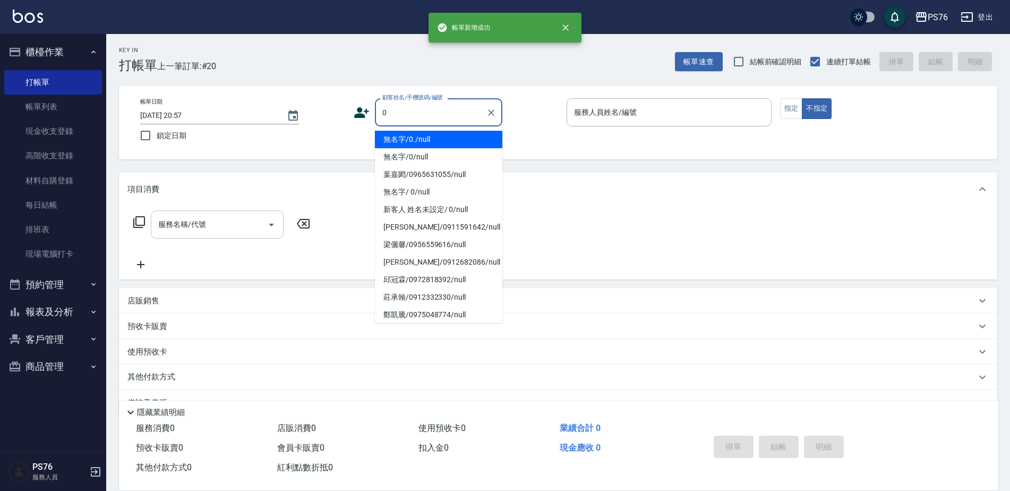
type input "無名字/0./null"
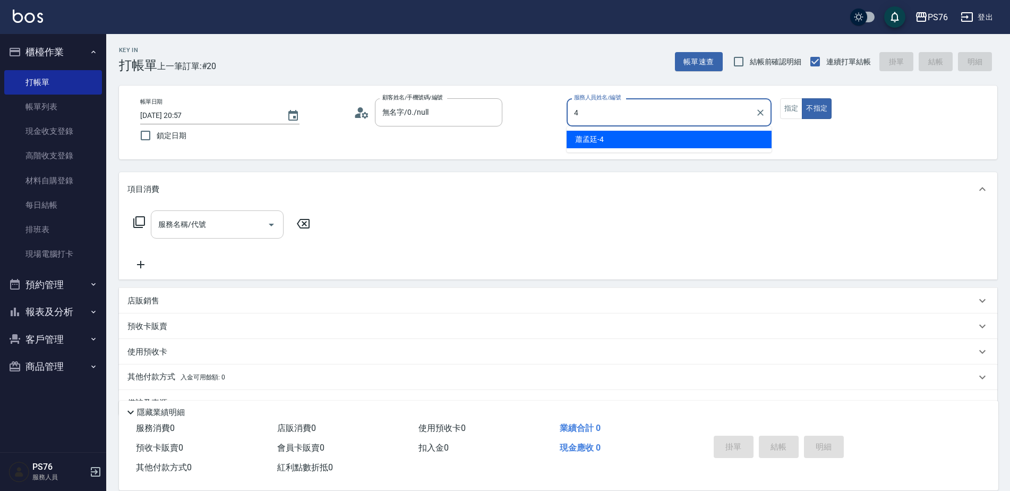
type input "蕭孟廷-4"
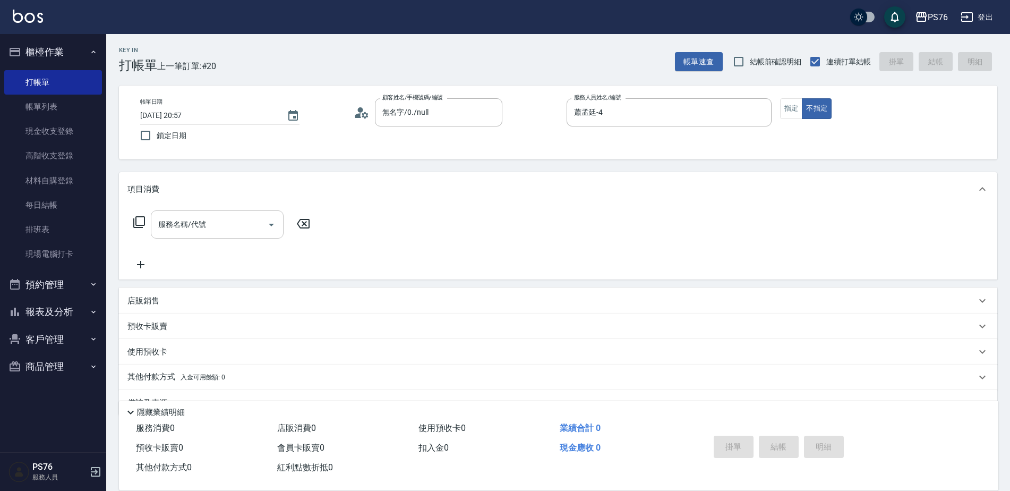
click at [229, 225] on input "服務名稱/代號" at bounding box center [209, 224] width 107 height 19
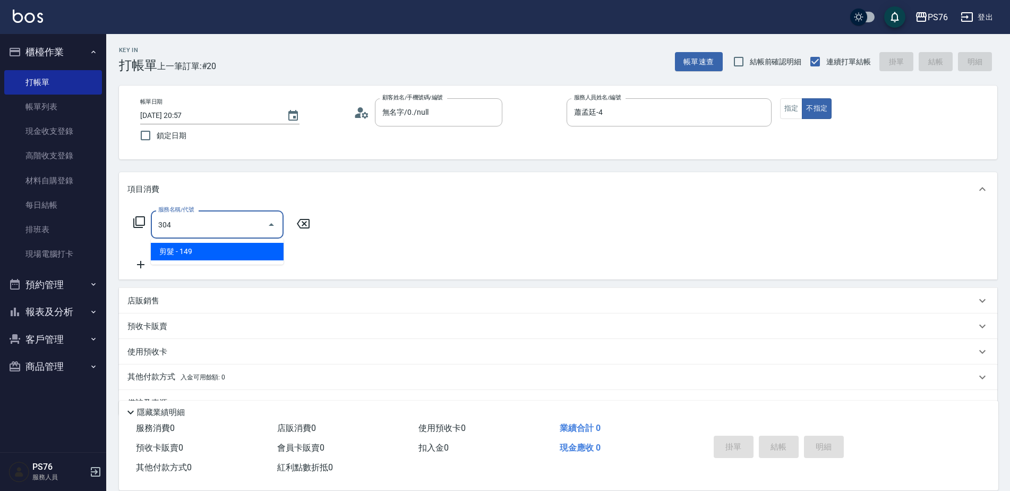
type input "剪髮(304)"
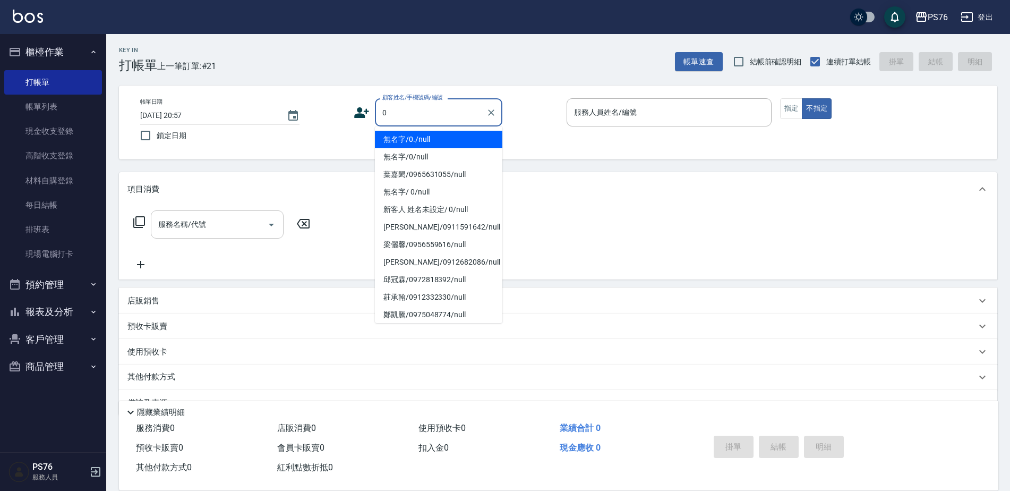
type input "無名字/0./null"
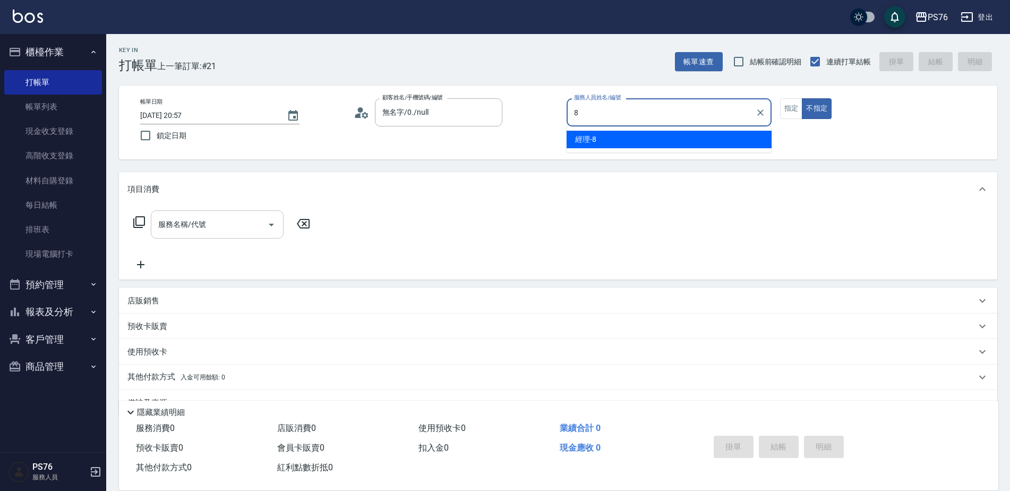
type input "經理-8"
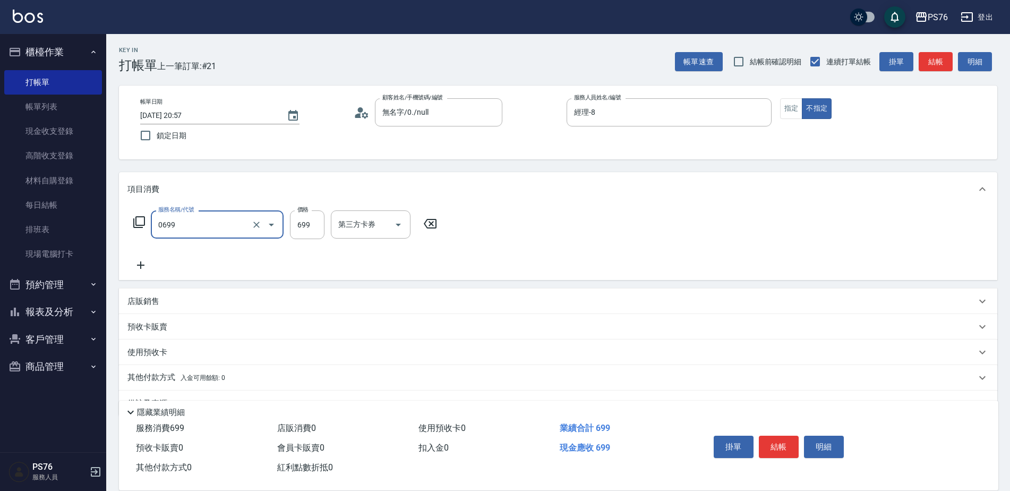
type input "精油SPA(0699)"
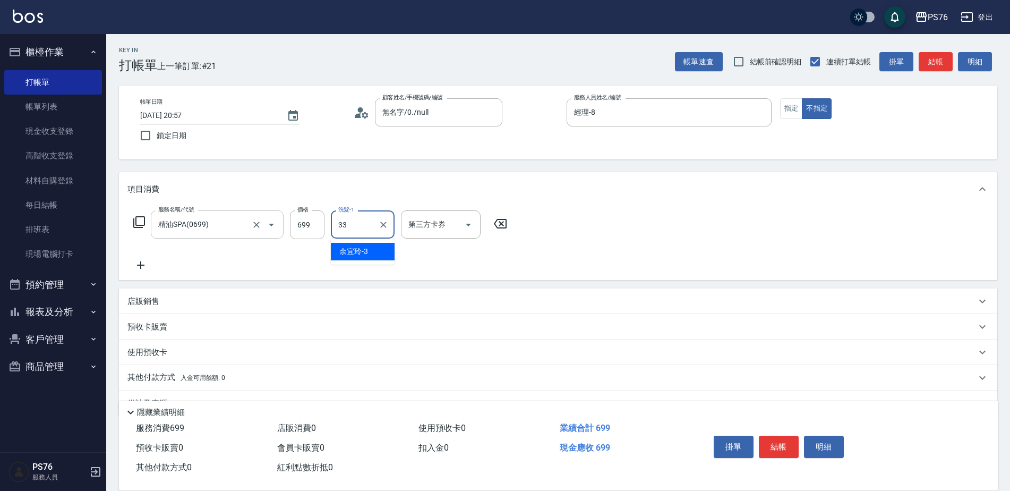
type input "李宇喬-33"
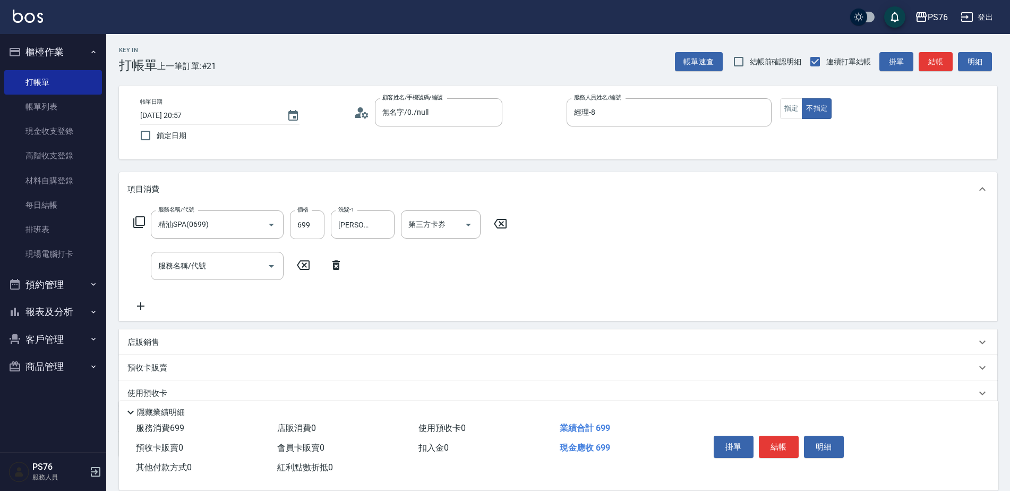
click at [201, 345] on div "店販銷售" at bounding box center [551, 342] width 848 height 11
type input "李宇喬-33"
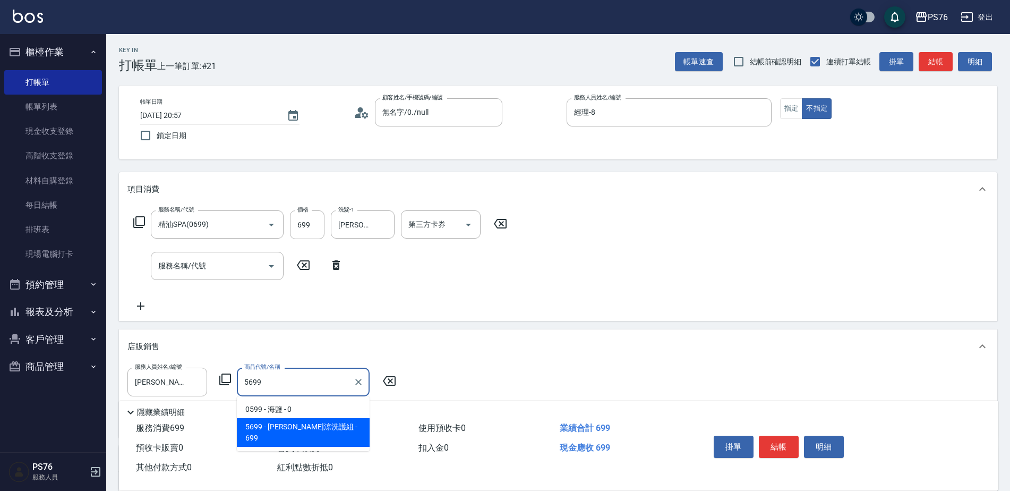
type input "[PERSON_NAME]涼洗護組"
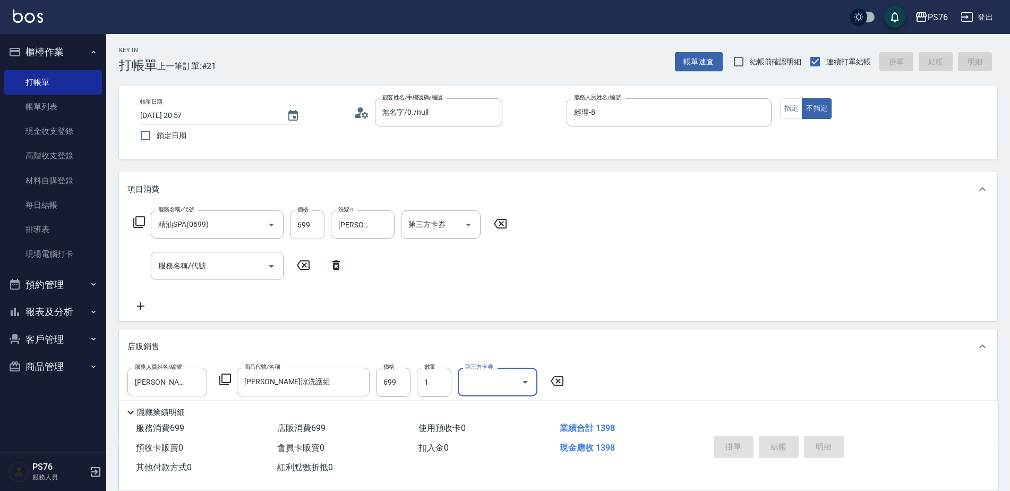
type input "2025/10/07 20:58"
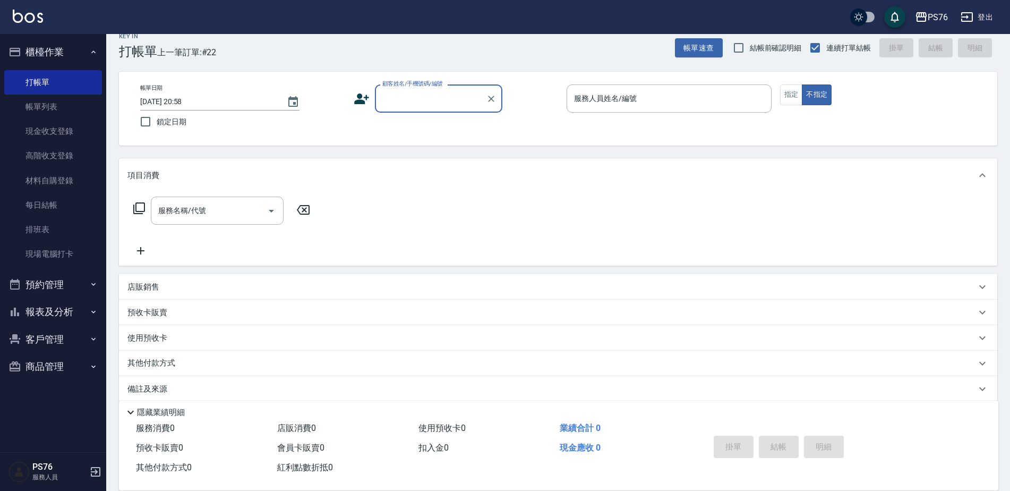
scroll to position [27, 0]
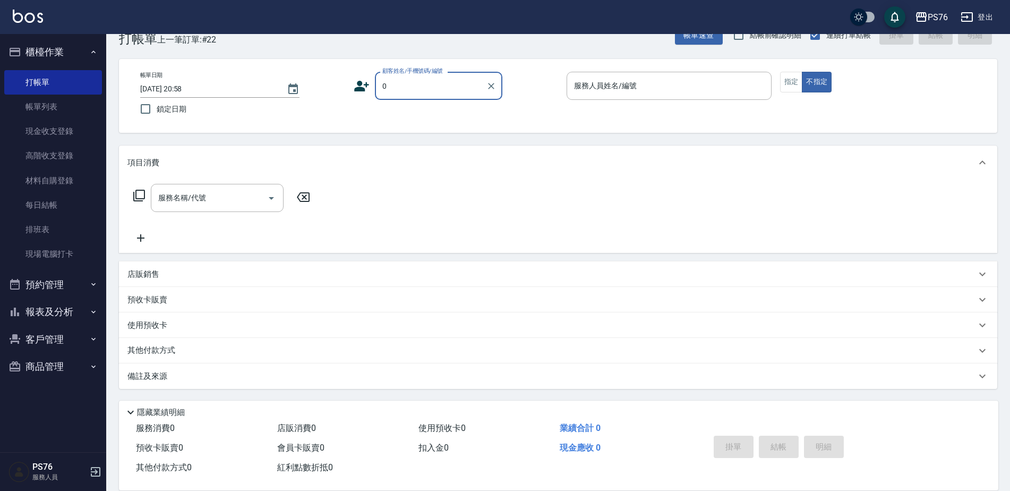
type input "無名字/0./null"
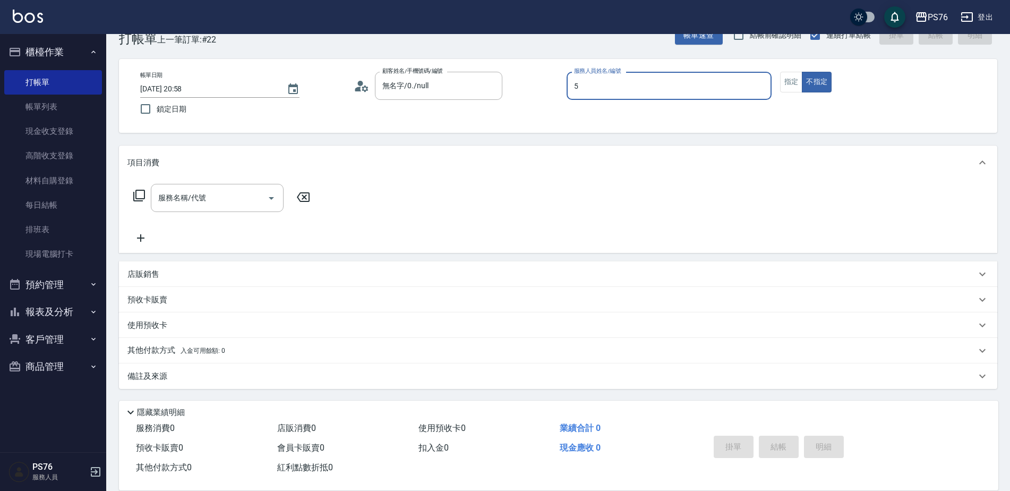
type input "呂佳穎-5"
click at [184, 186] on div "服務名稱/代號" at bounding box center [217, 198] width 133 height 28
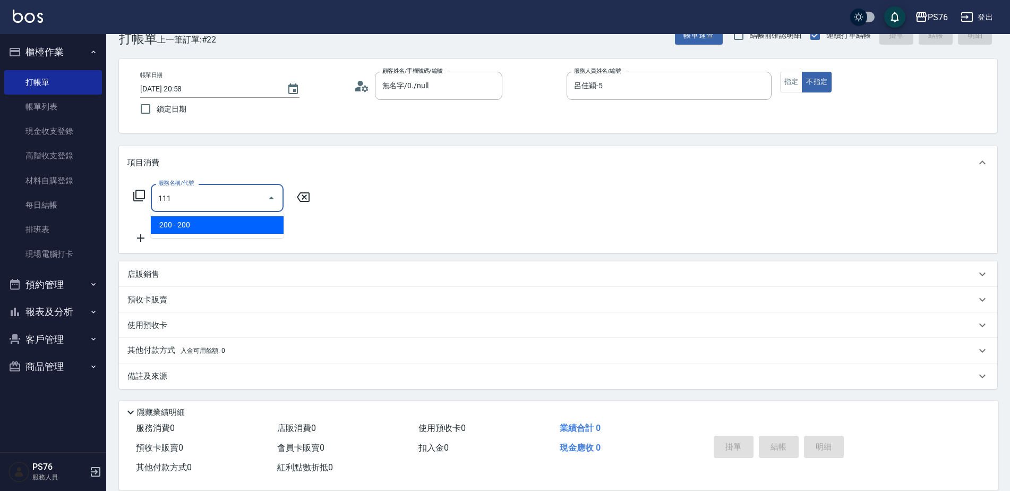
type input "200(111)"
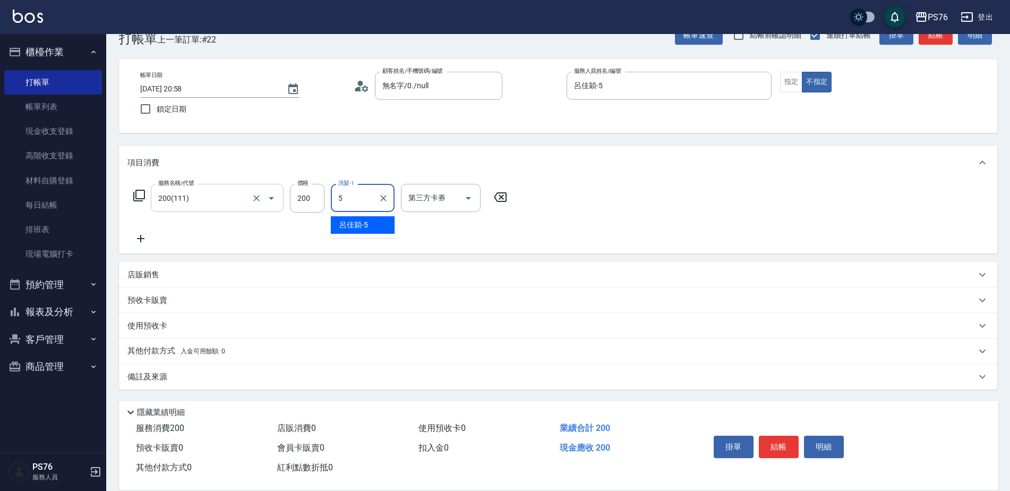
type input "呂佳穎-5"
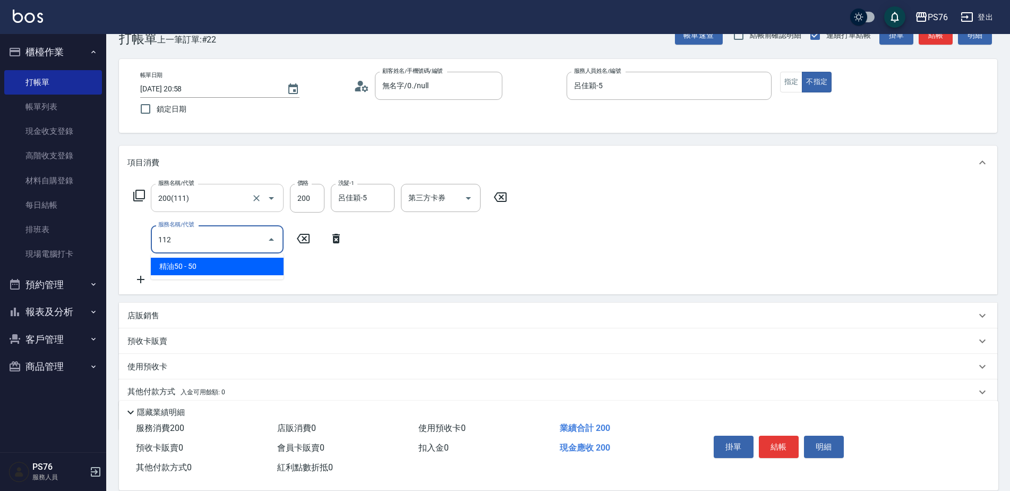
type input "精油50(112)"
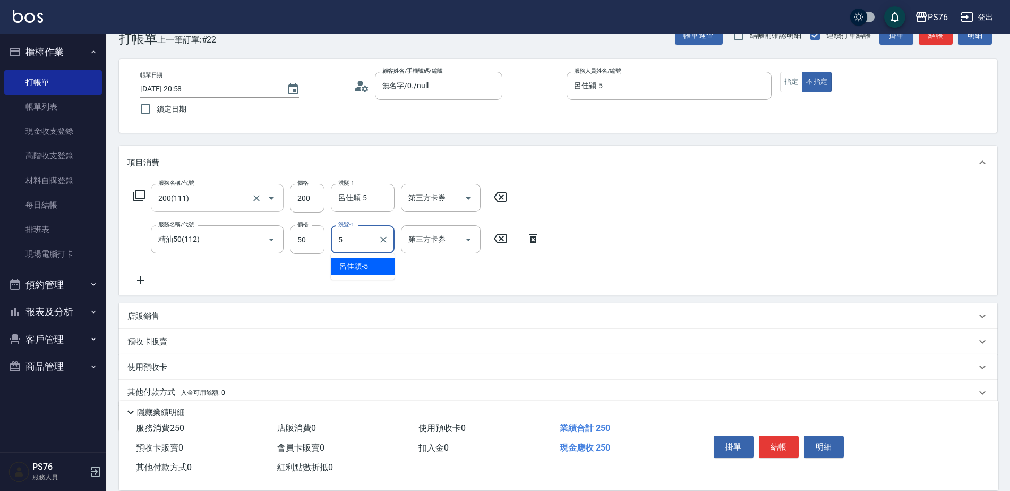
type input "呂佳穎-5"
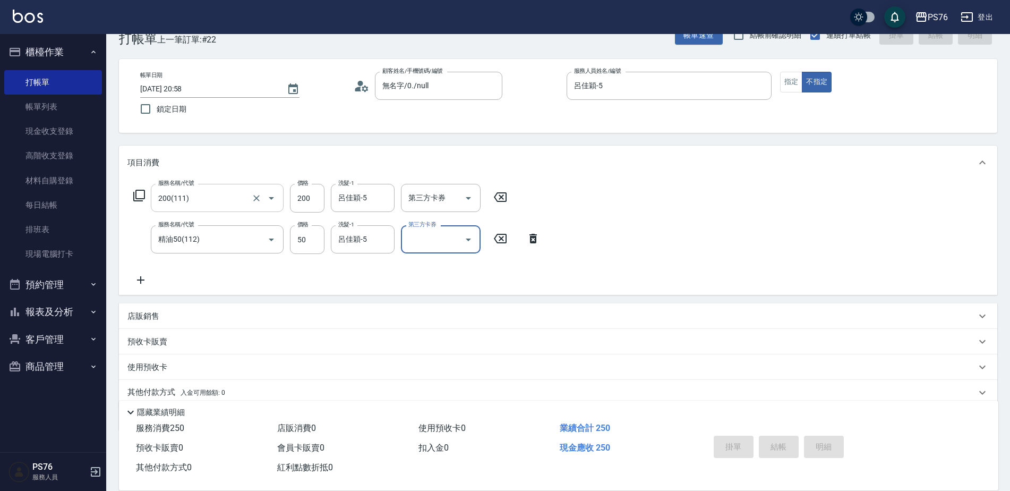
type input "2025/10/07 21:04"
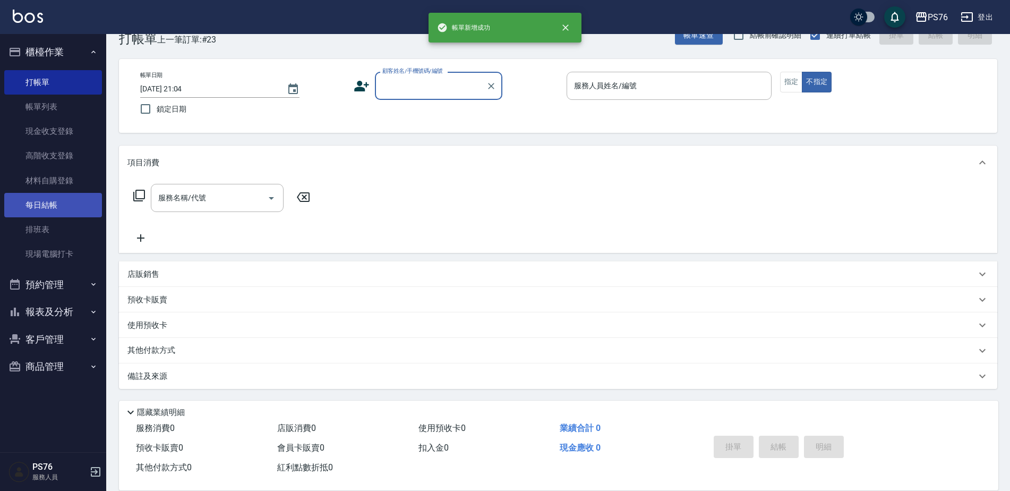
click at [60, 198] on link "每日結帳" at bounding box center [53, 205] width 98 height 24
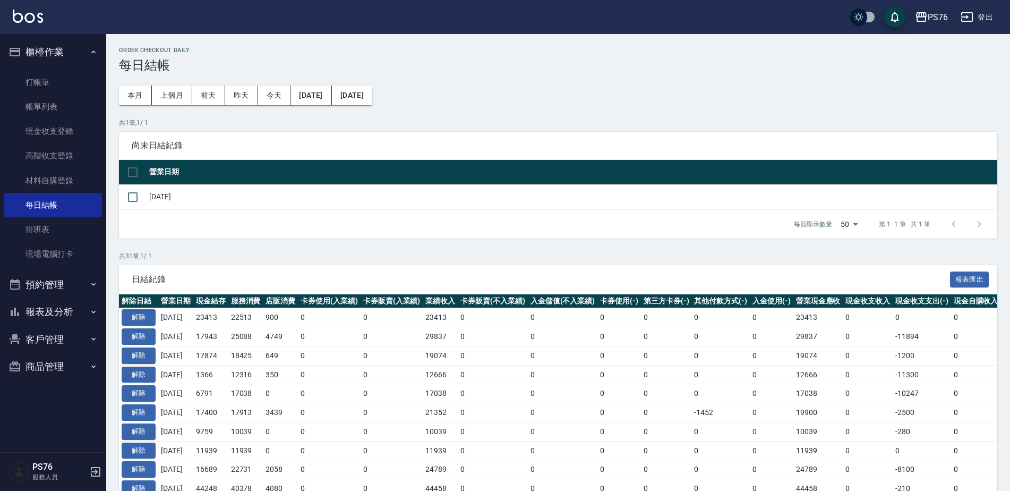
click at [145, 195] on td at bounding box center [133, 196] width 28 height 25
click at [135, 197] on input "checkbox" at bounding box center [133, 197] width 22 height 22
checkbox input "true"
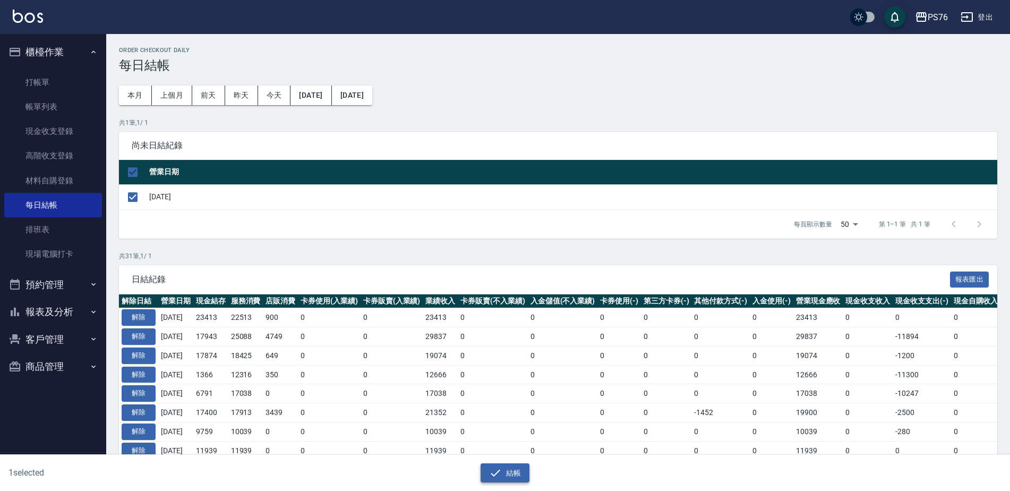
click at [516, 469] on button "結帳" at bounding box center [504, 473] width 49 height 20
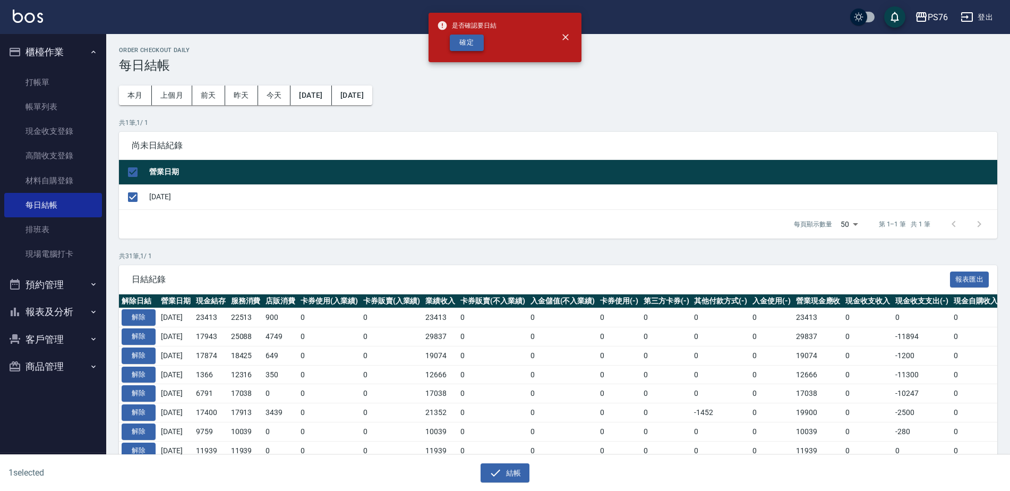
click at [467, 39] on button "確定" at bounding box center [467, 43] width 34 height 16
checkbox input "false"
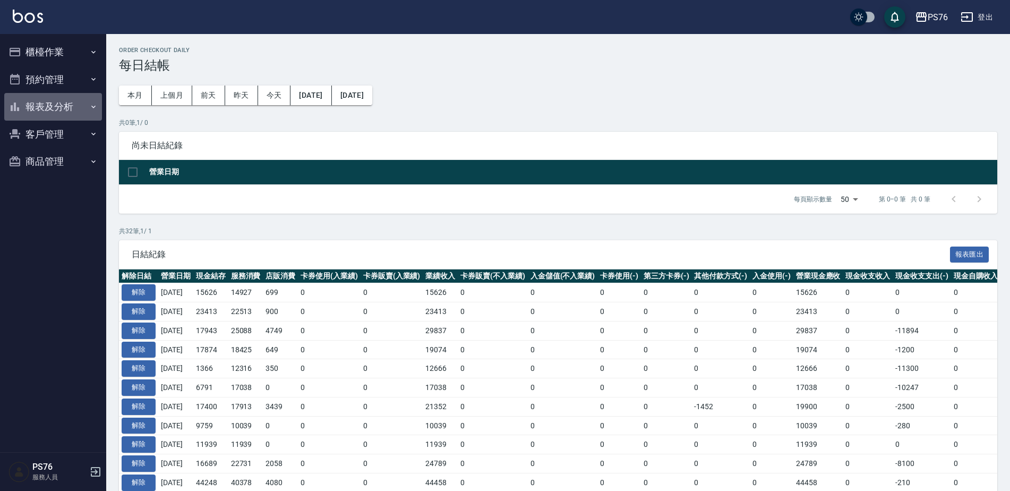
click at [62, 100] on button "報表及分析" at bounding box center [53, 107] width 98 height 28
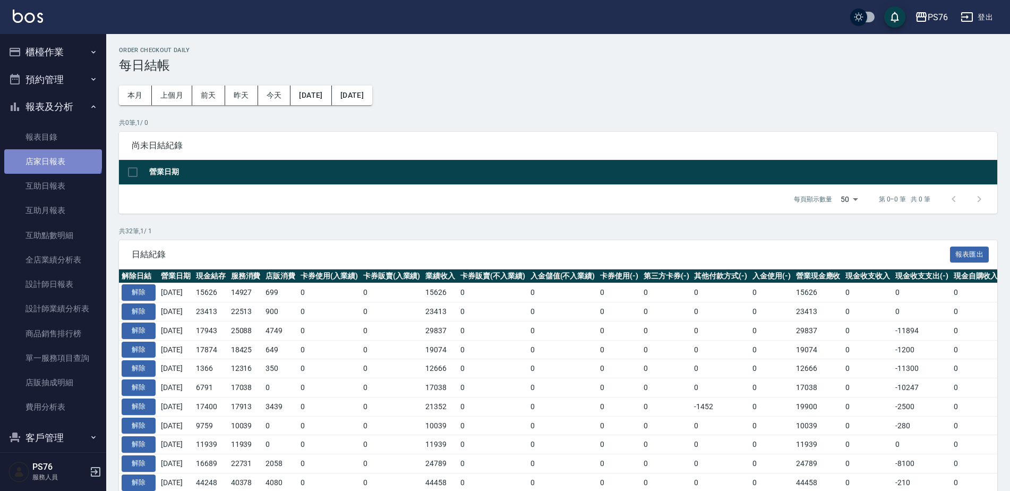
click at [52, 157] on link "店家日報表" at bounding box center [53, 161] width 98 height 24
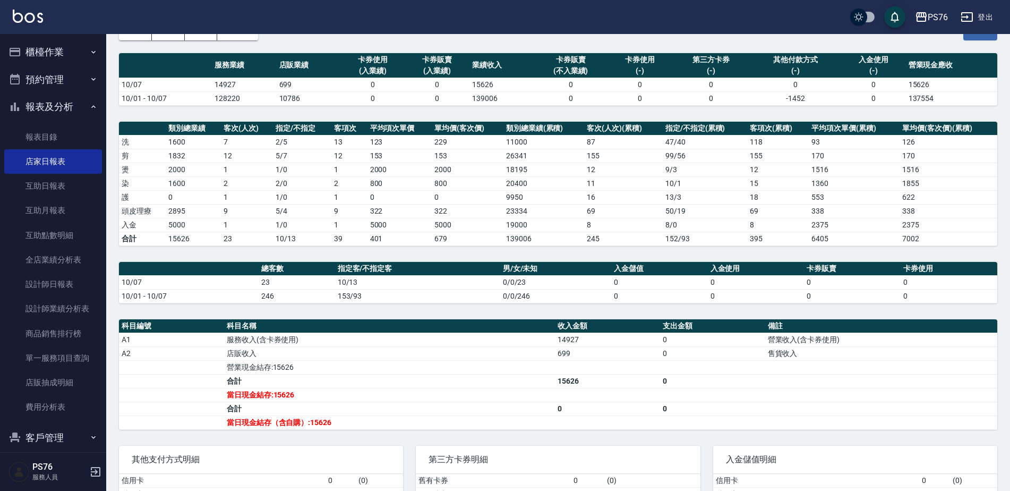
scroll to position [74, 0]
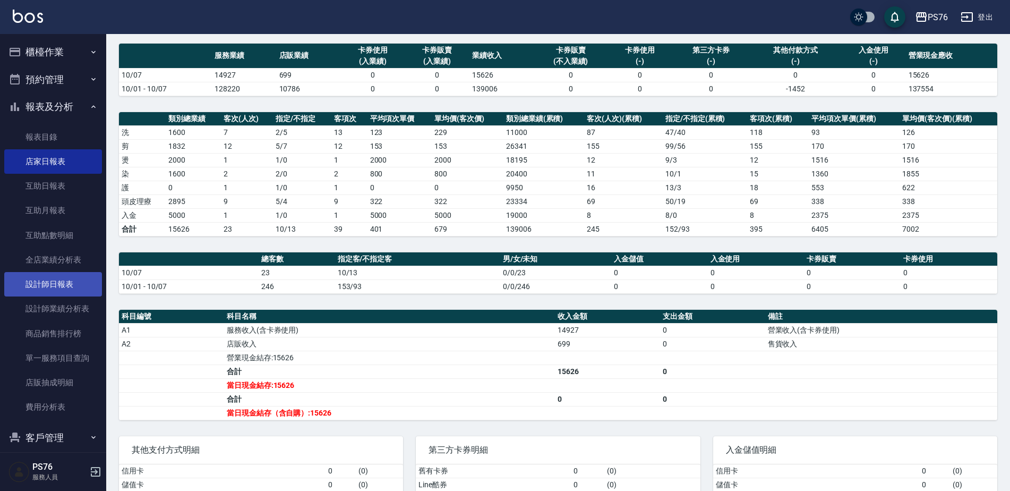
click at [75, 288] on link "設計師日報表" at bounding box center [53, 284] width 98 height 24
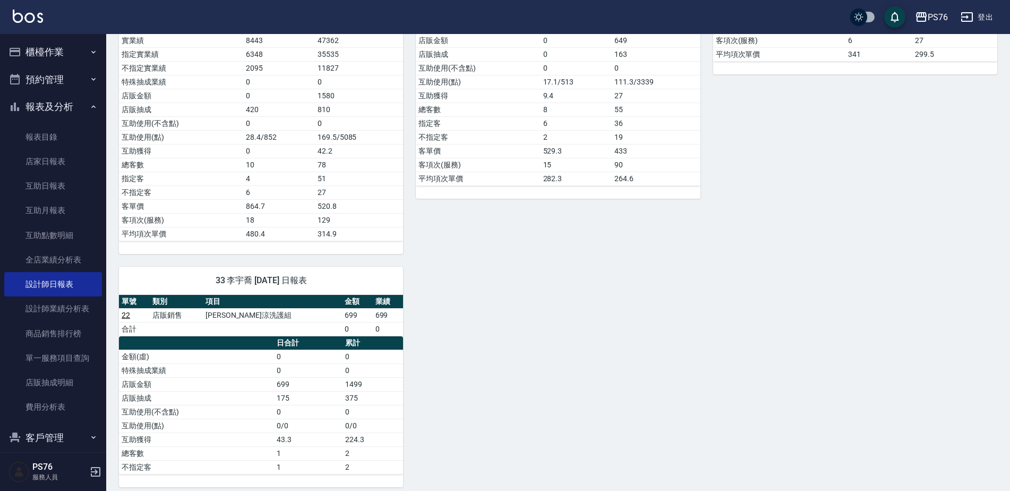
scroll to position [439, 0]
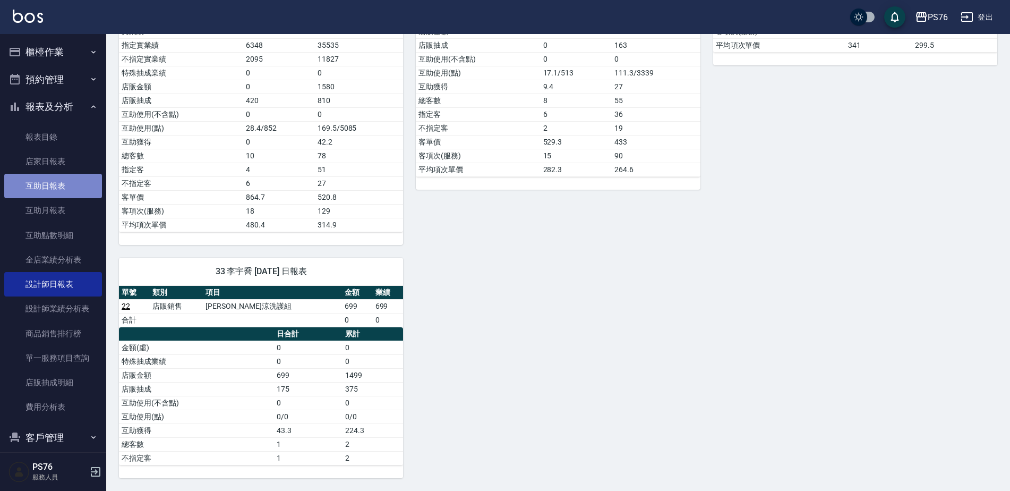
click at [62, 181] on link "互助日報表" at bounding box center [53, 186] width 98 height 24
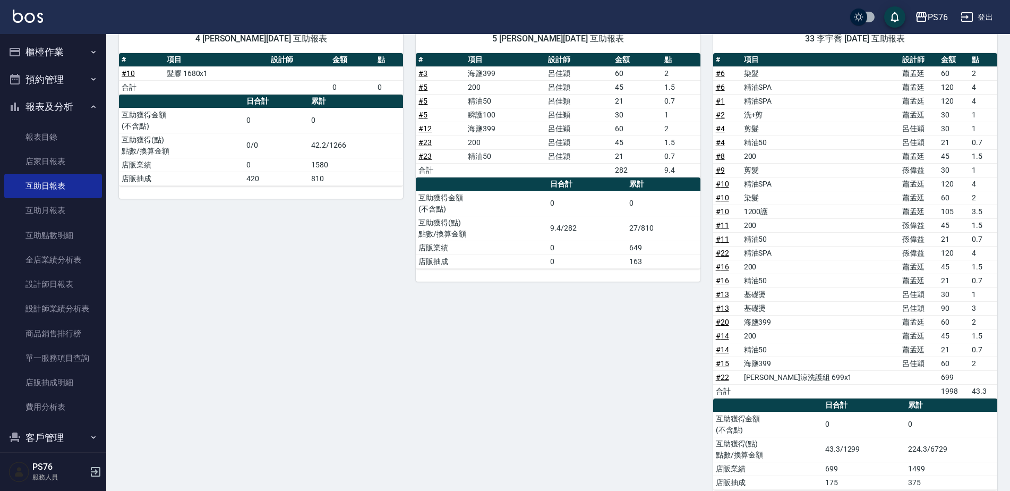
scroll to position [79, 0]
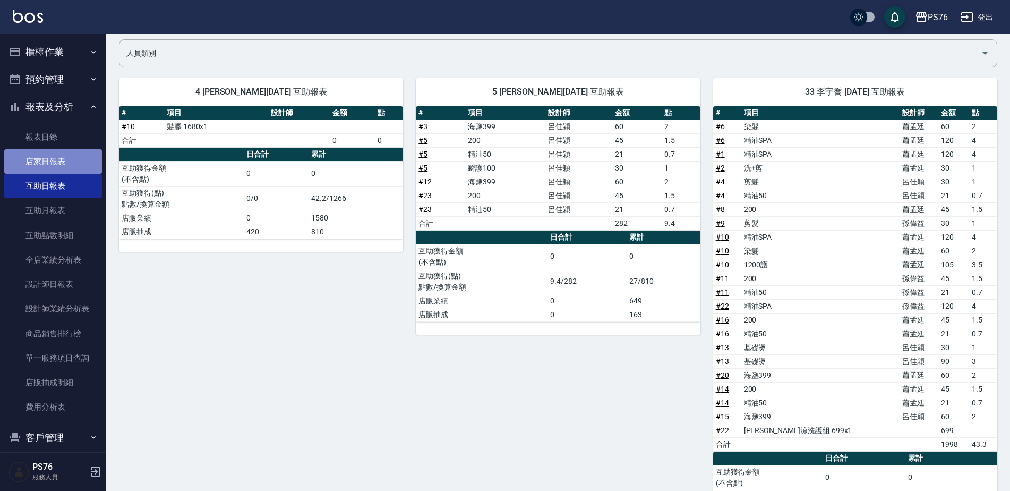
click at [59, 158] on link "店家日報表" at bounding box center [53, 161] width 98 height 24
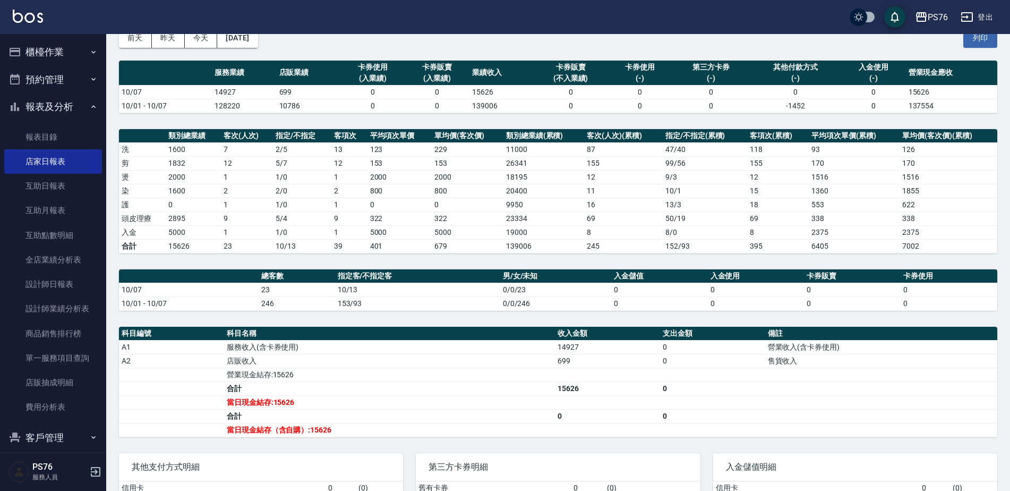
scroll to position [54, 0]
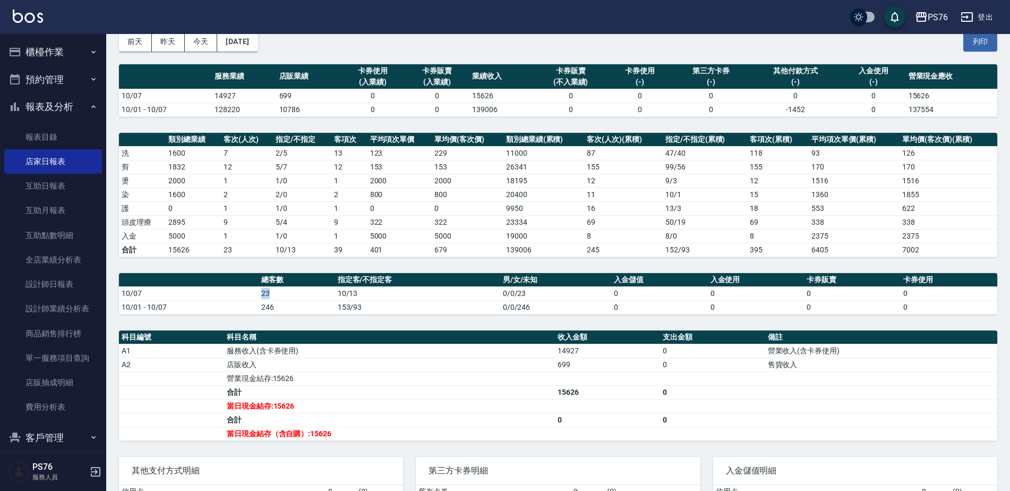
drag, startPoint x: 258, startPoint y: 290, endPoint x: 270, endPoint y: 292, distance: 12.4
click at [270, 292] on td "23" at bounding box center [297, 293] width 76 height 14
click at [305, 388] on td "合計" at bounding box center [389, 392] width 331 height 14
drag, startPoint x: 213, startPoint y: 96, endPoint x: 236, endPoint y: 96, distance: 22.8
click at [236, 96] on td "14927" at bounding box center [244, 96] width 64 height 14
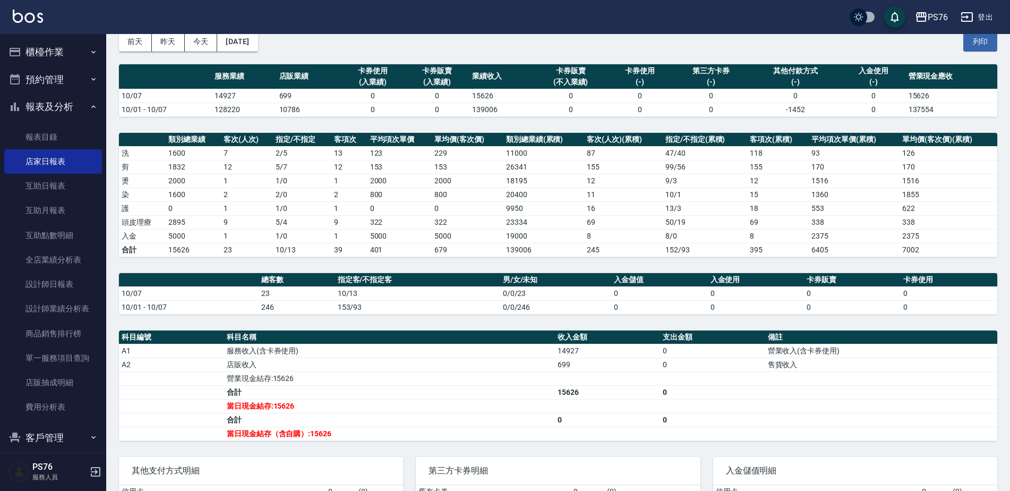
click at [244, 200] on td "2" at bounding box center [247, 194] width 52 height 14
drag, startPoint x: 278, startPoint y: 93, endPoint x: 290, endPoint y: 93, distance: 12.2
click at [290, 93] on td "699" at bounding box center [309, 96] width 64 height 14
drag, startPoint x: 233, startPoint y: 229, endPoint x: 221, endPoint y: 228, distance: 12.2
click at [221, 228] on tbody "洗 1600 7 2 / 5 13 123 229 11000 87 47 / 40 118 93 126 剪 1832 12 5 / 7 12 153 15…" at bounding box center [558, 201] width 878 height 110
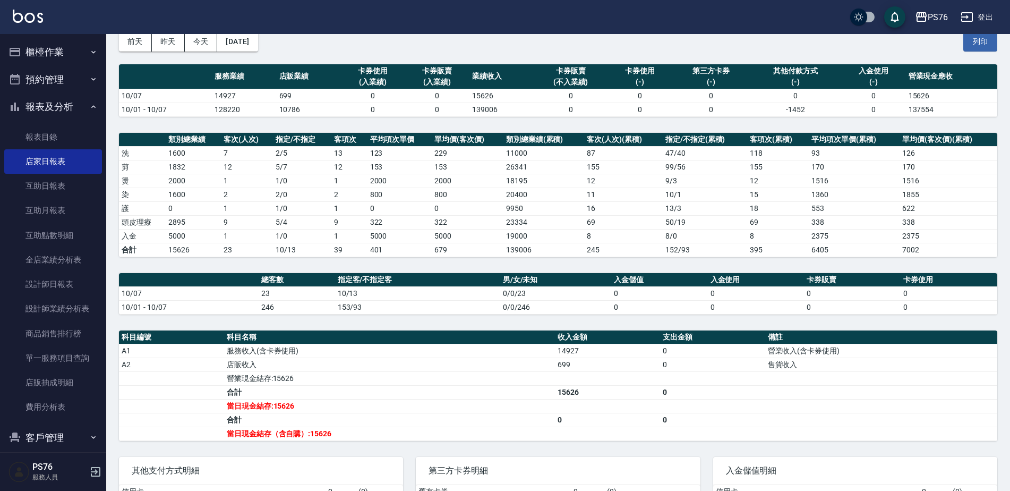
drag, startPoint x: 221, startPoint y: 228, endPoint x: 223, endPoint y: 267, distance: 38.3
click at [223, 267] on div "PS76 [DATE] 店家日報表 列印時間： [DATE][PHONE_NUMBER]:12 Merchant Daily Report 店家日報表 [DA…" at bounding box center [558, 279] width 904 height 599
drag, startPoint x: 181, startPoint y: 235, endPoint x: 171, endPoint y: 235, distance: 9.6
click at [171, 235] on td "5000" at bounding box center [193, 236] width 55 height 14
drag, startPoint x: 171, startPoint y: 235, endPoint x: 205, endPoint y: 280, distance: 56.5
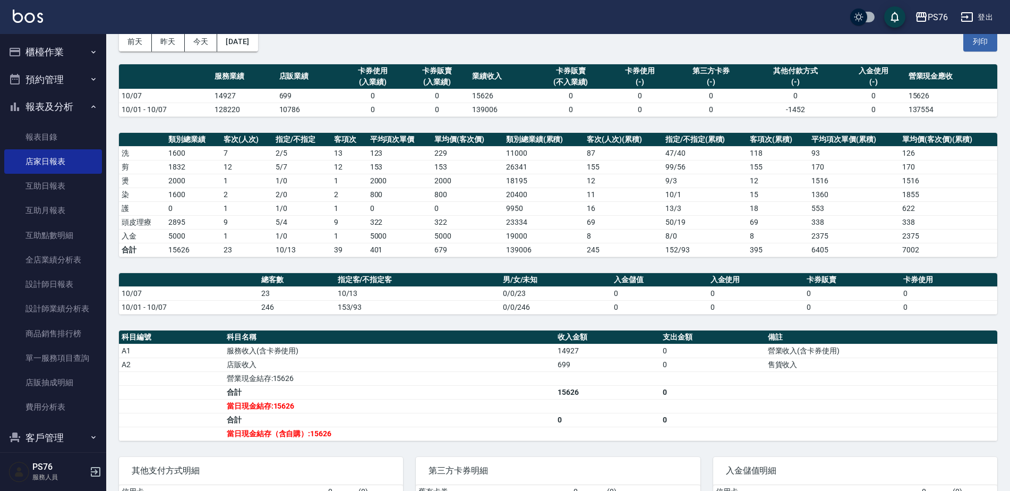
click at [178, 269] on div "PS76 [DATE] 店家日報表 列印時間： [DATE][PHONE_NUMBER]:12 Merchant Daily Report 店家日報表 [DA…" at bounding box center [558, 279] width 904 height 599
drag, startPoint x: 345, startPoint y: 291, endPoint x: 361, endPoint y: 291, distance: 15.9
click at [361, 291] on td "10/13" at bounding box center [417, 293] width 165 height 14
drag, startPoint x: 361, startPoint y: 291, endPoint x: 913, endPoint y: 253, distance: 552.9
click at [397, 346] on td "服務收入(含卡券使用)" at bounding box center [389, 350] width 331 height 14
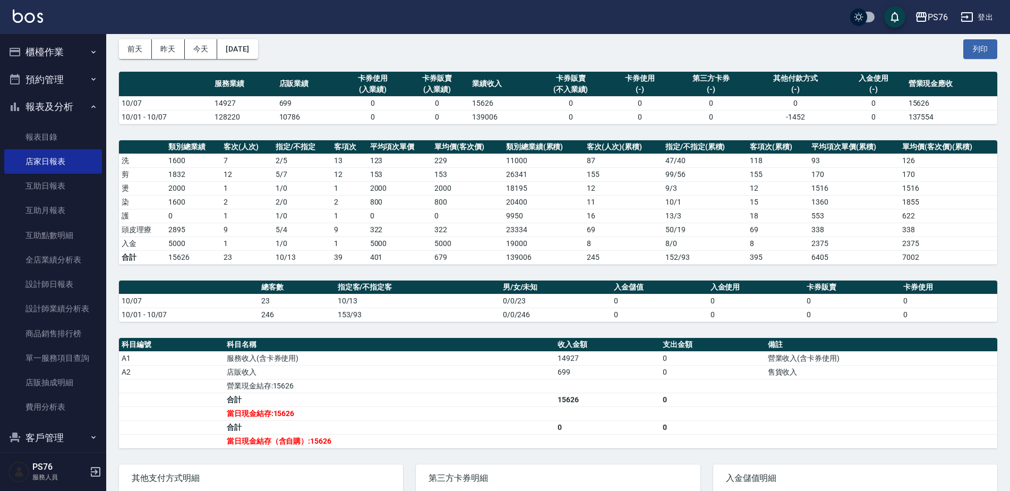
scroll to position [28, 0]
